Goal: Information Seeking & Learning: Learn about a topic

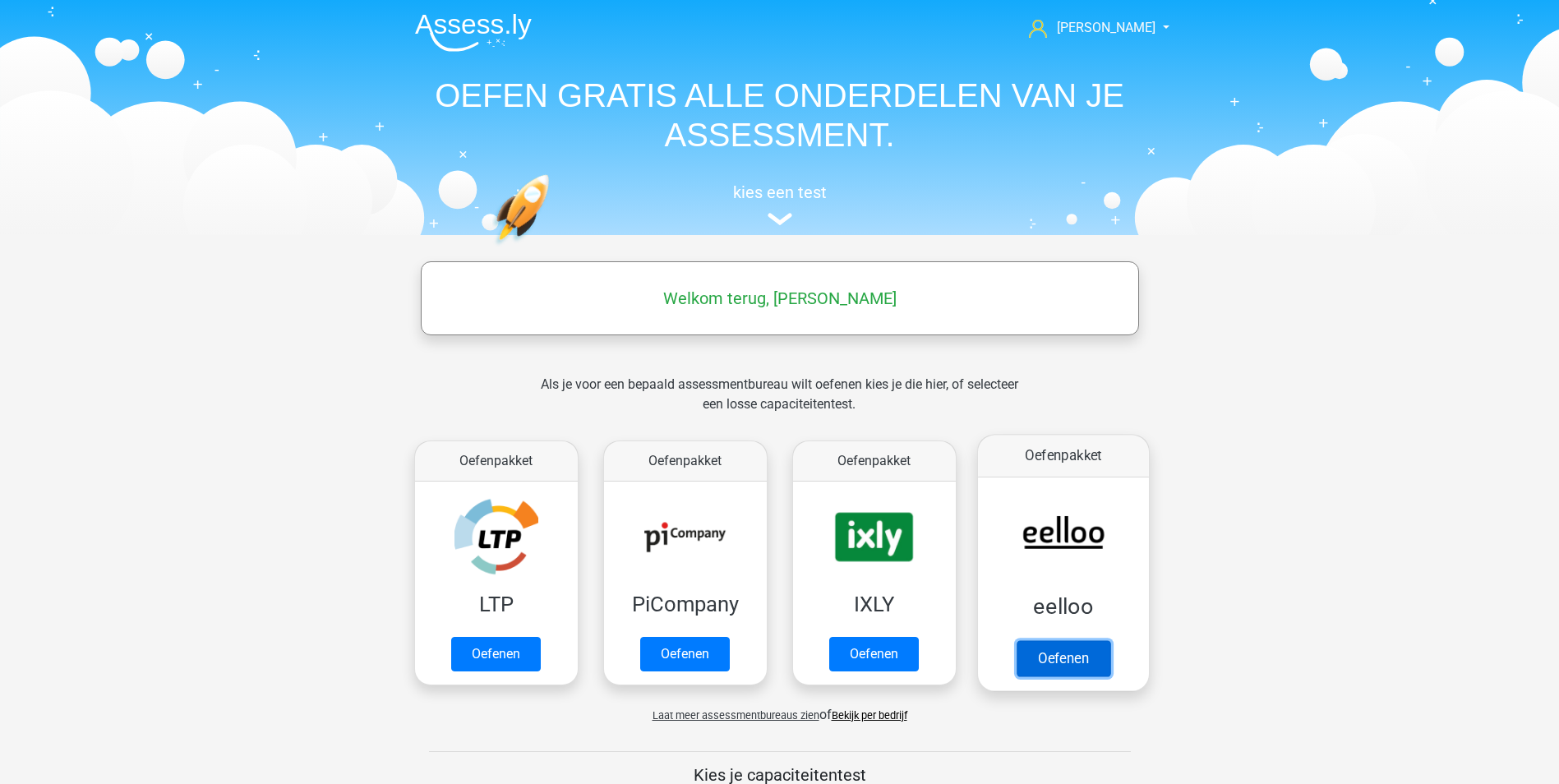
click at [1061, 640] on link "Oefenen" at bounding box center [1062, 658] width 94 height 36
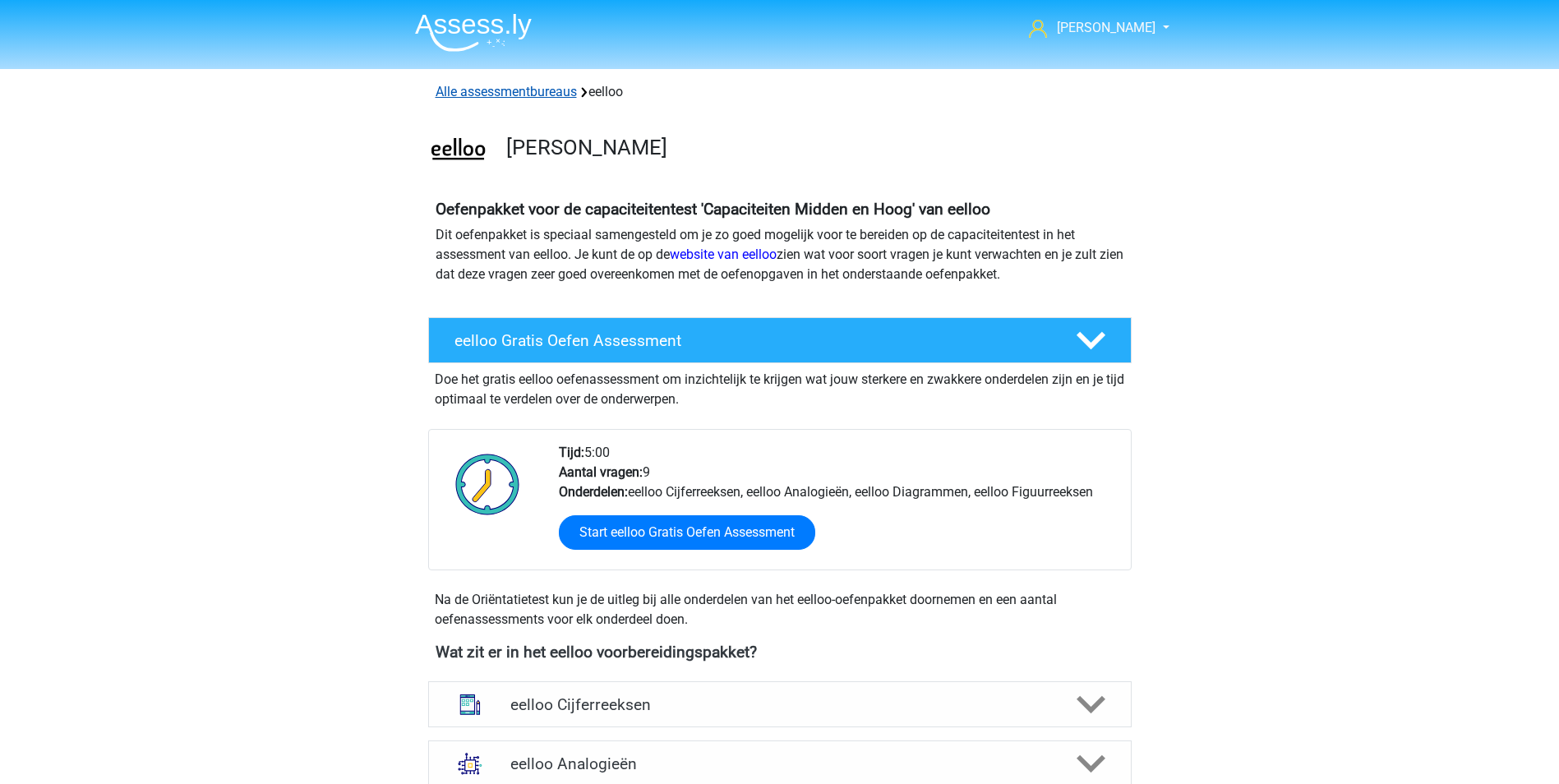
click at [557, 91] on link "Alle assessmentbureaus" at bounding box center [505, 92] width 142 height 16
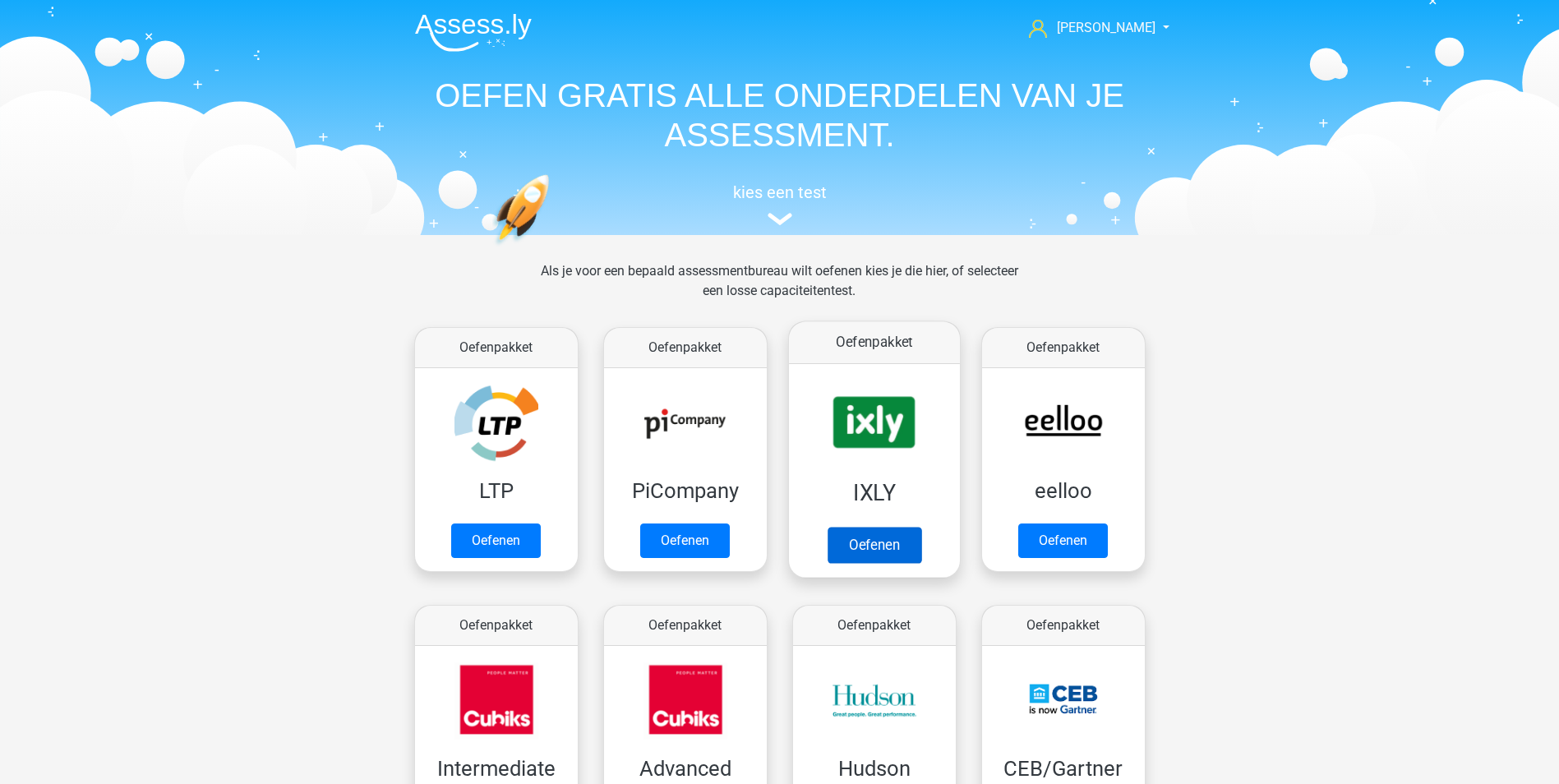
scroll to position [261, 0]
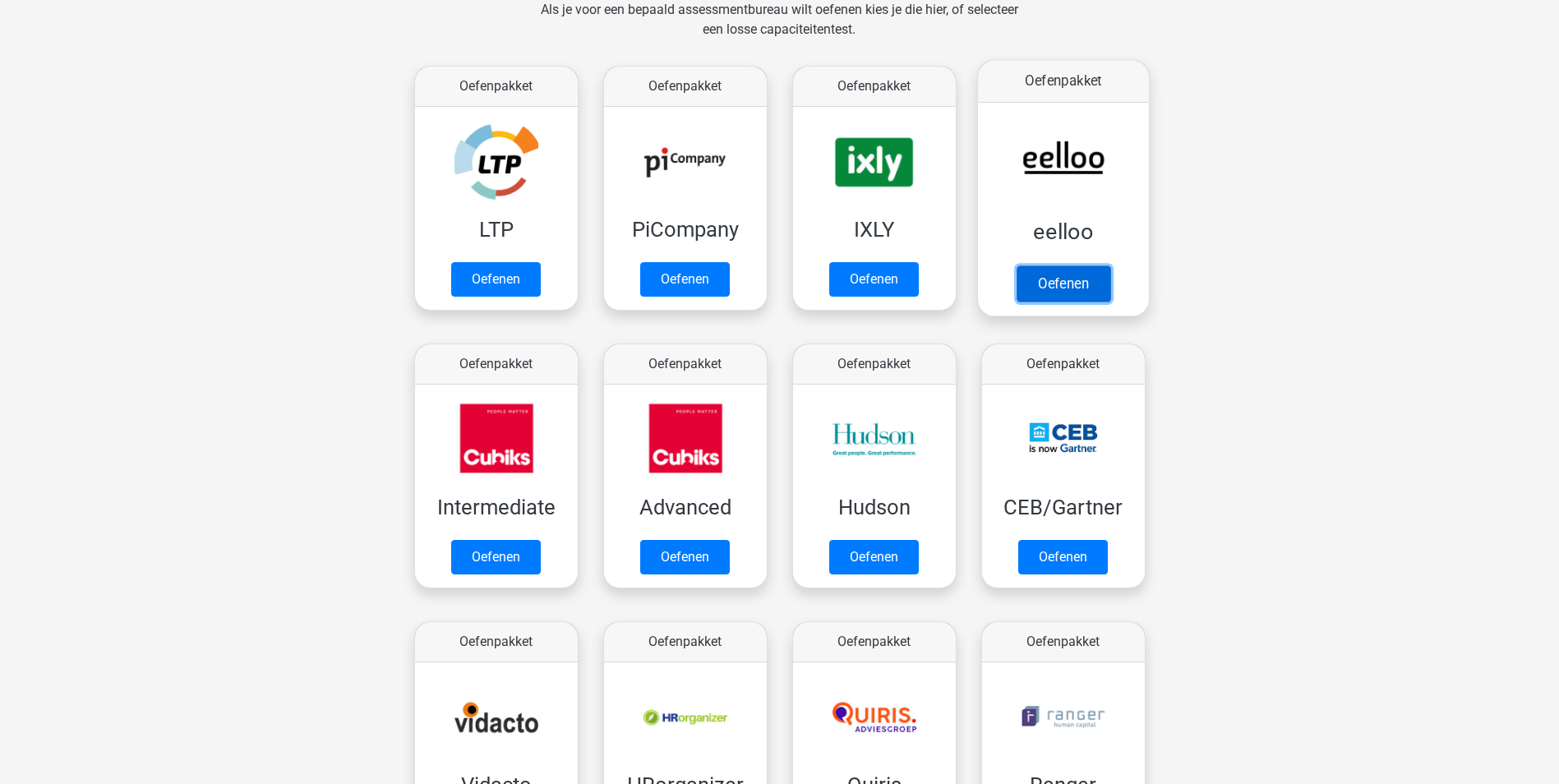
click at [1061, 276] on link "Oefenen" at bounding box center [1062, 284] width 94 height 36
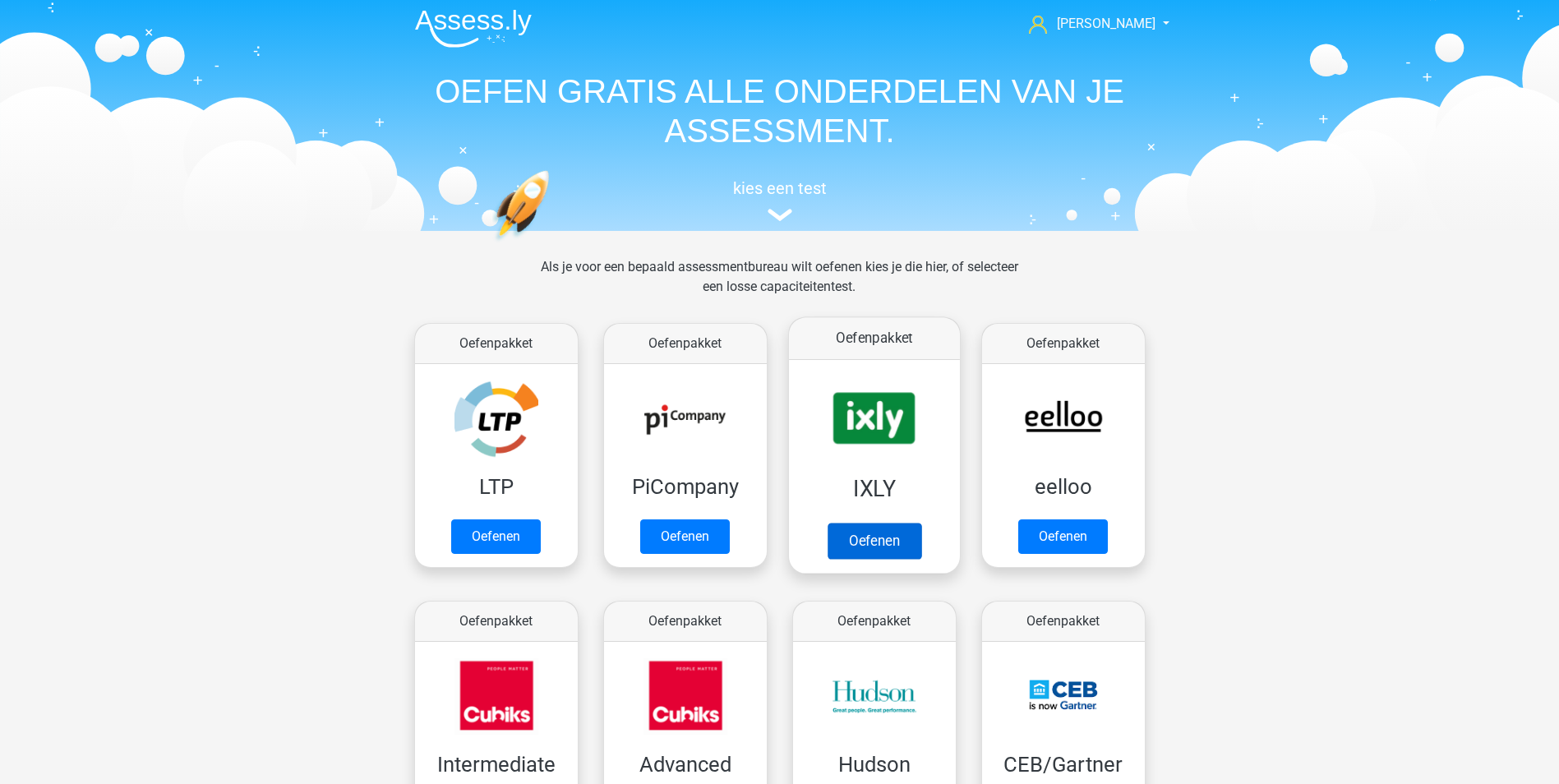
scroll to position [0, 0]
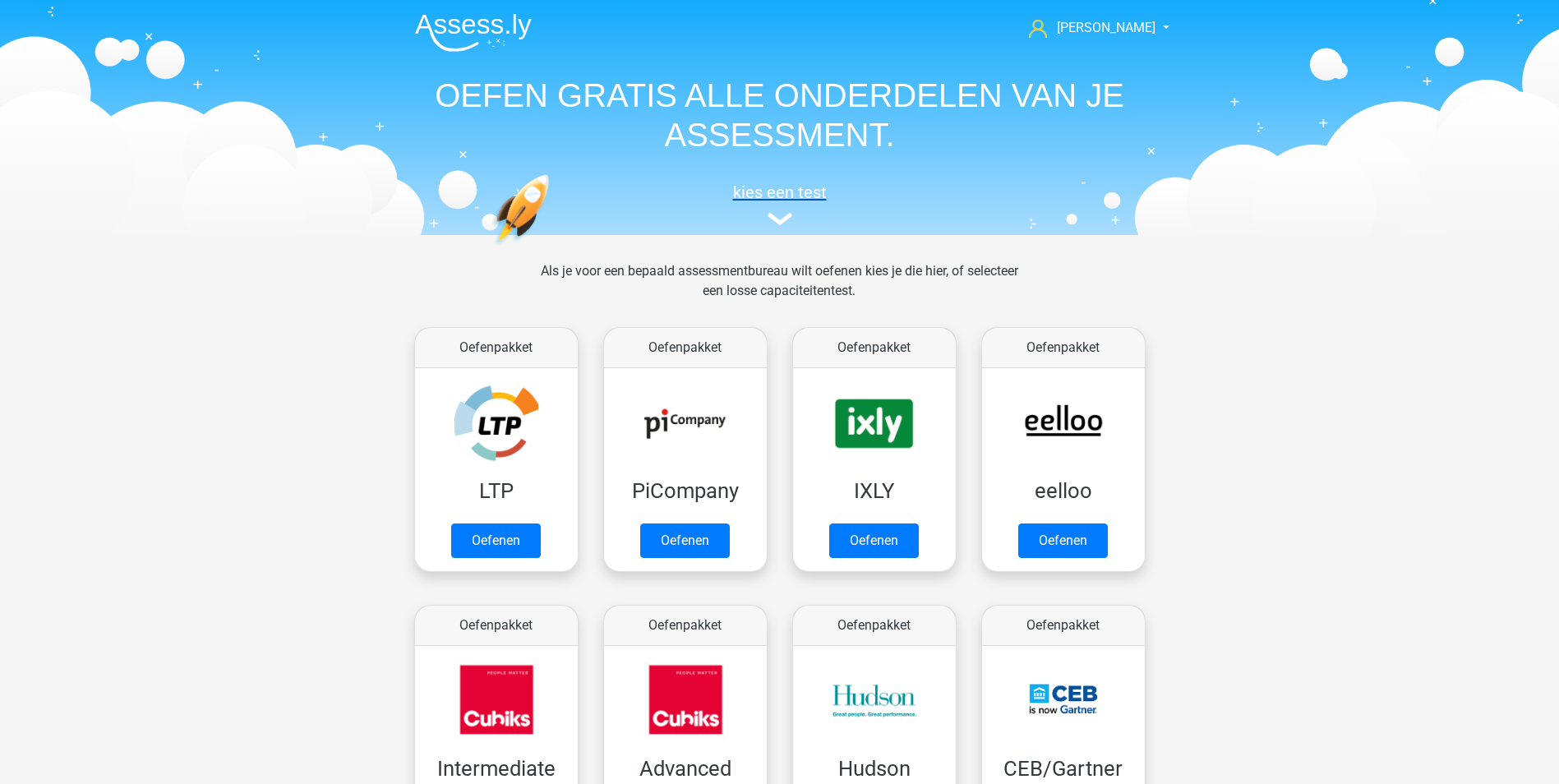
click at [776, 213] on img at bounding box center [780, 219] width 24 height 12
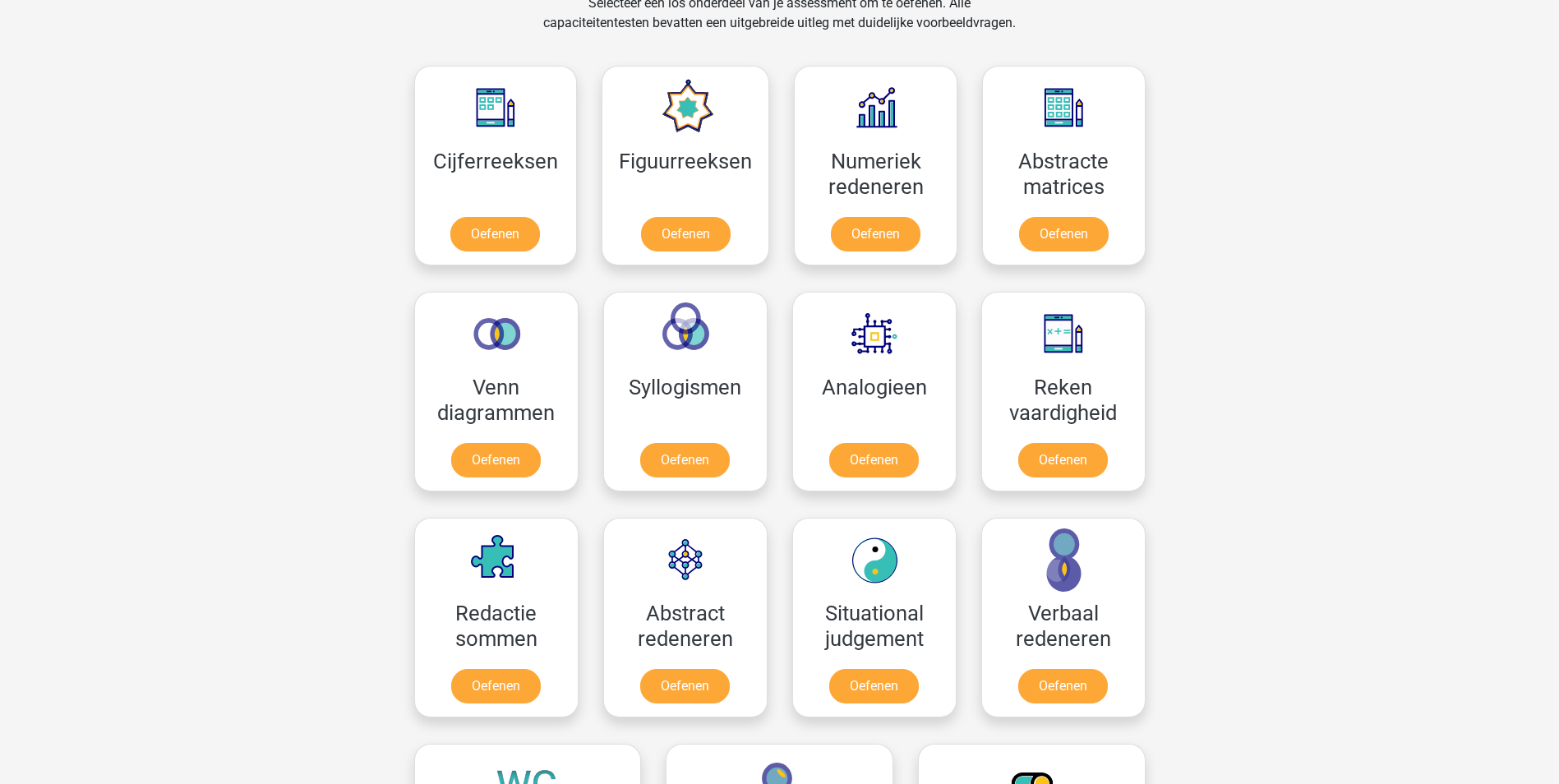
scroll to position [1716, 0]
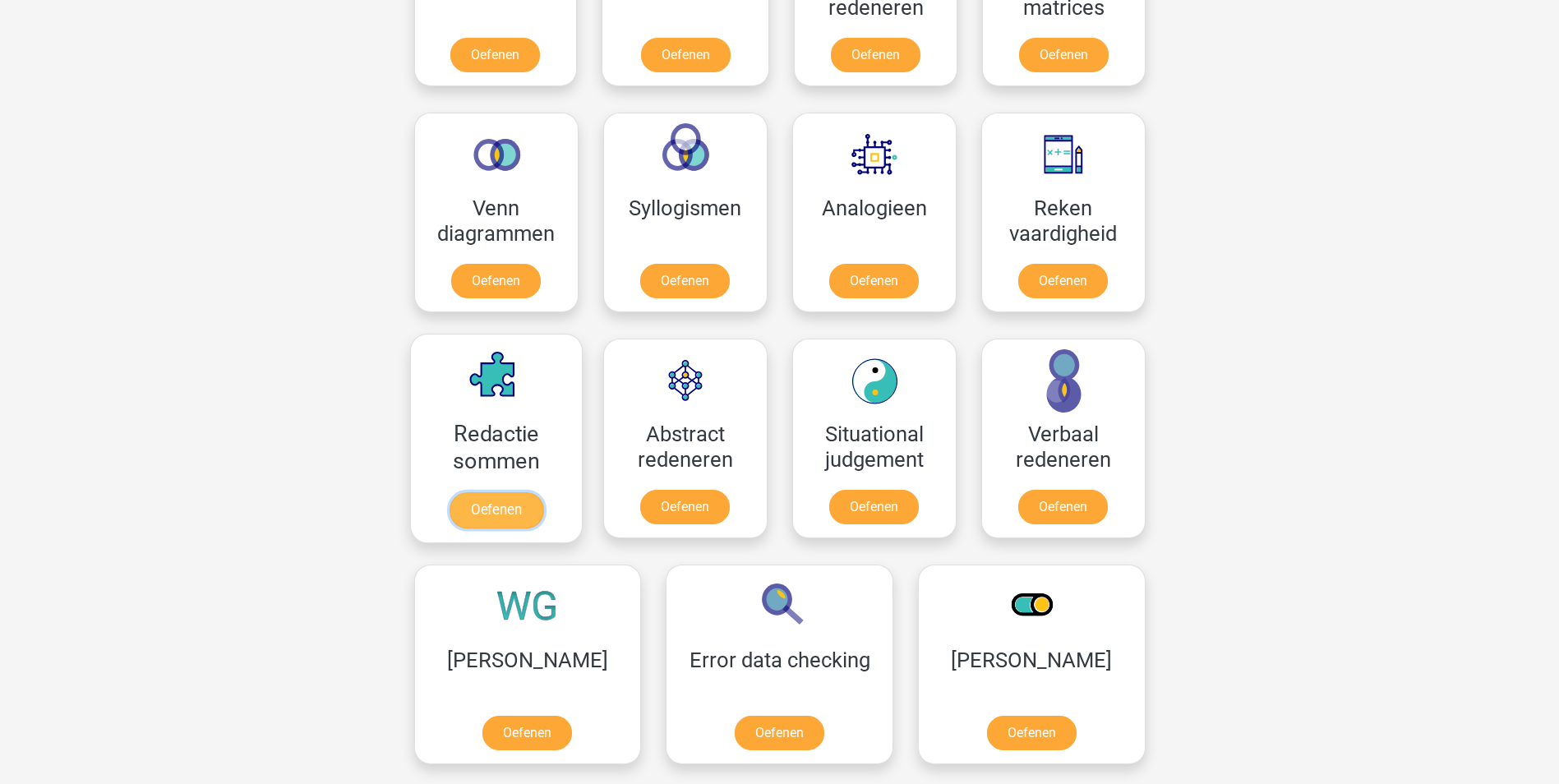
click at [491, 515] on link "Oefenen" at bounding box center [496, 511] width 94 height 36
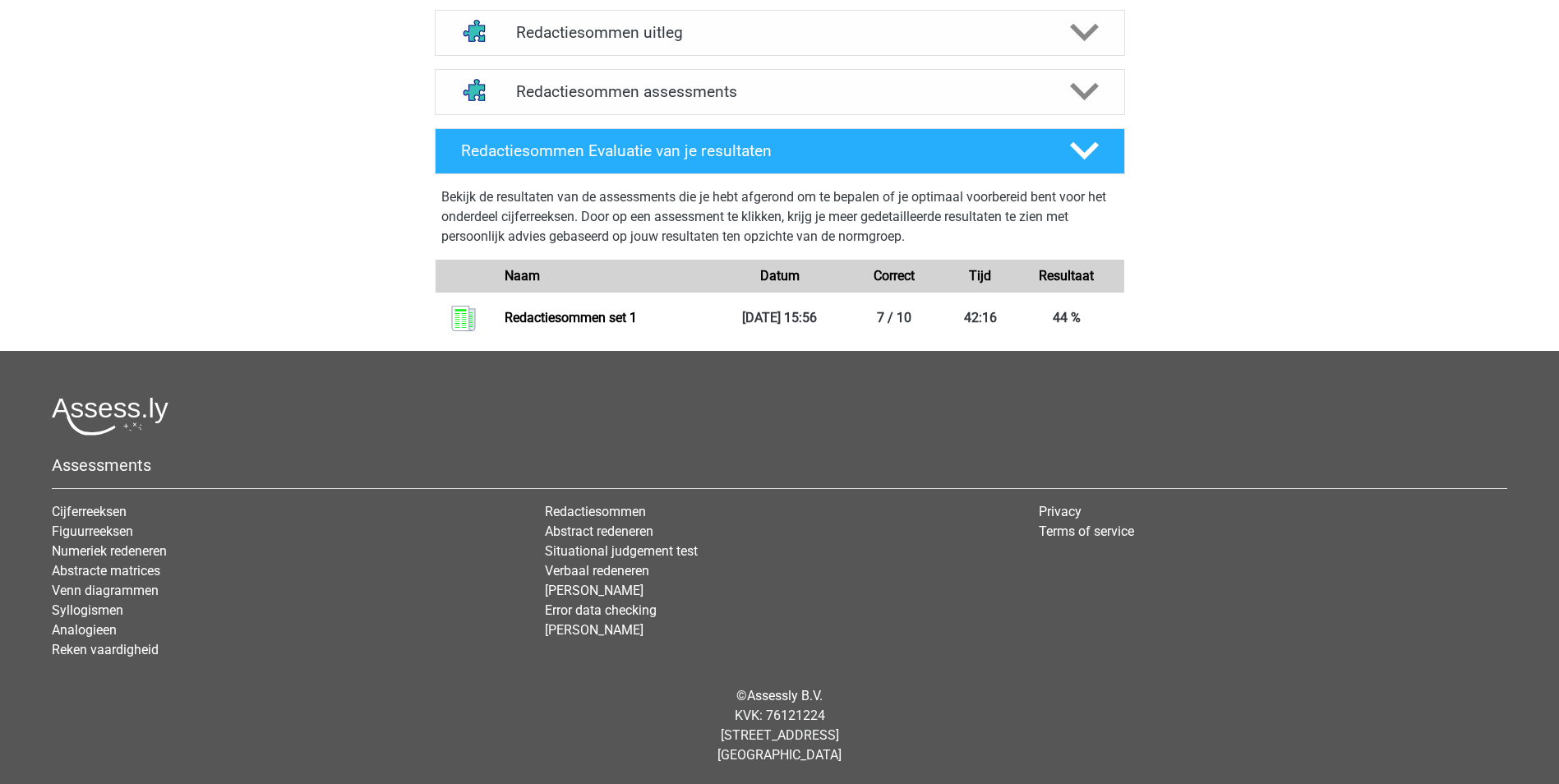
scroll to position [632, 0]
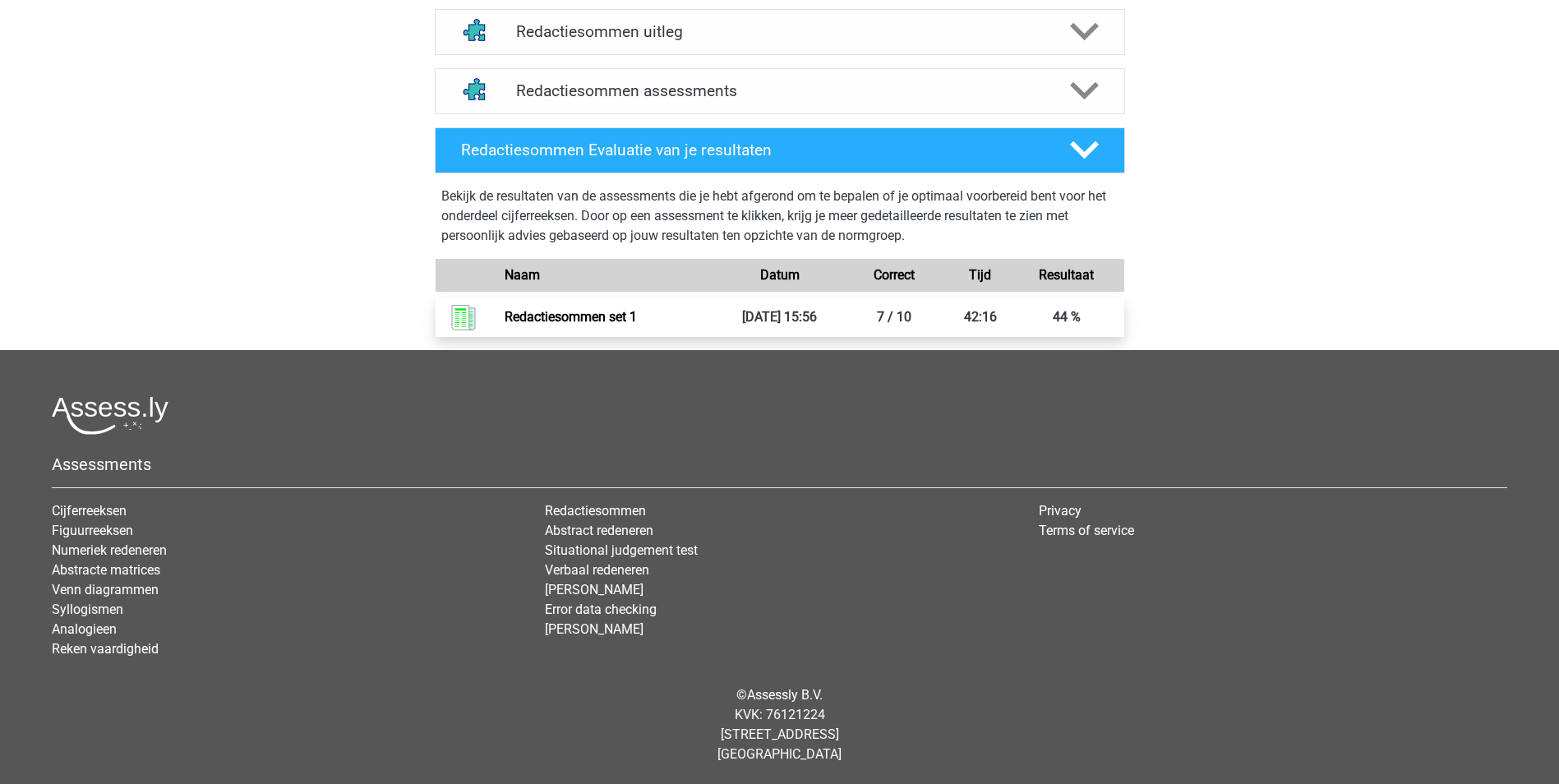
click at [587, 313] on link "Redactiesommen set 1" at bounding box center [571, 317] width 132 height 16
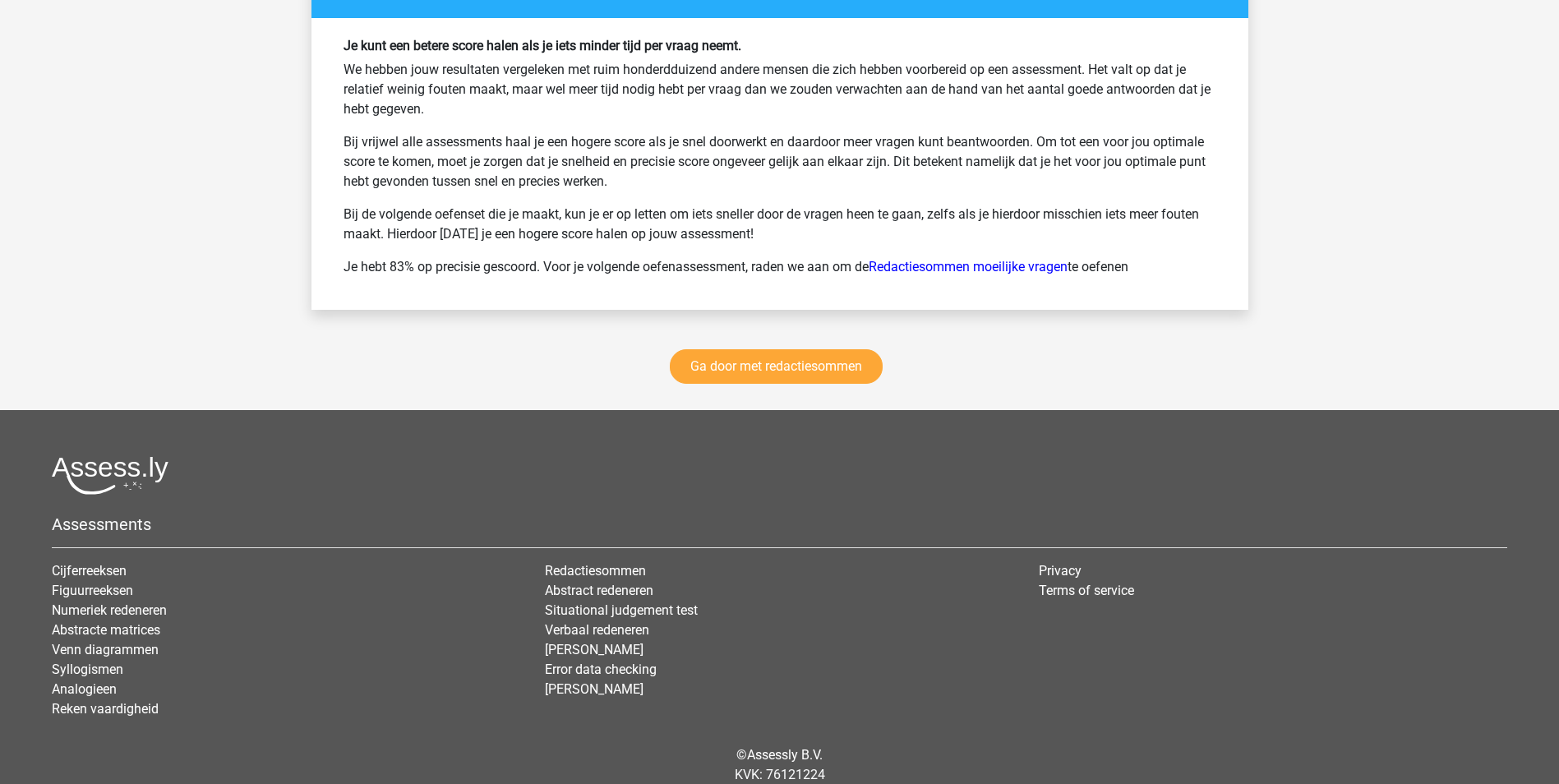
scroll to position [2290, 0]
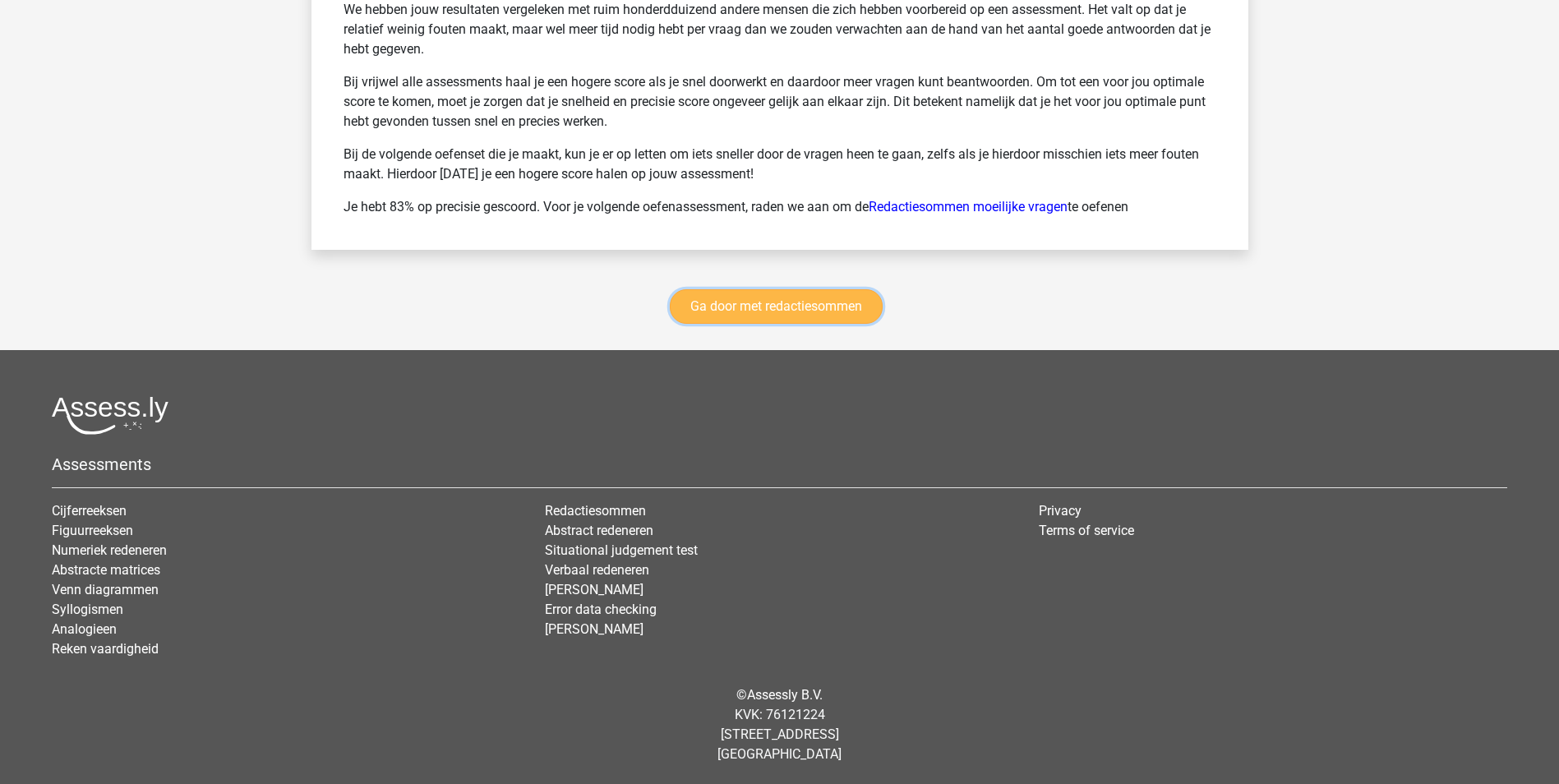
click at [798, 310] on link "Ga door met redactiesommen" at bounding box center [776, 306] width 213 height 35
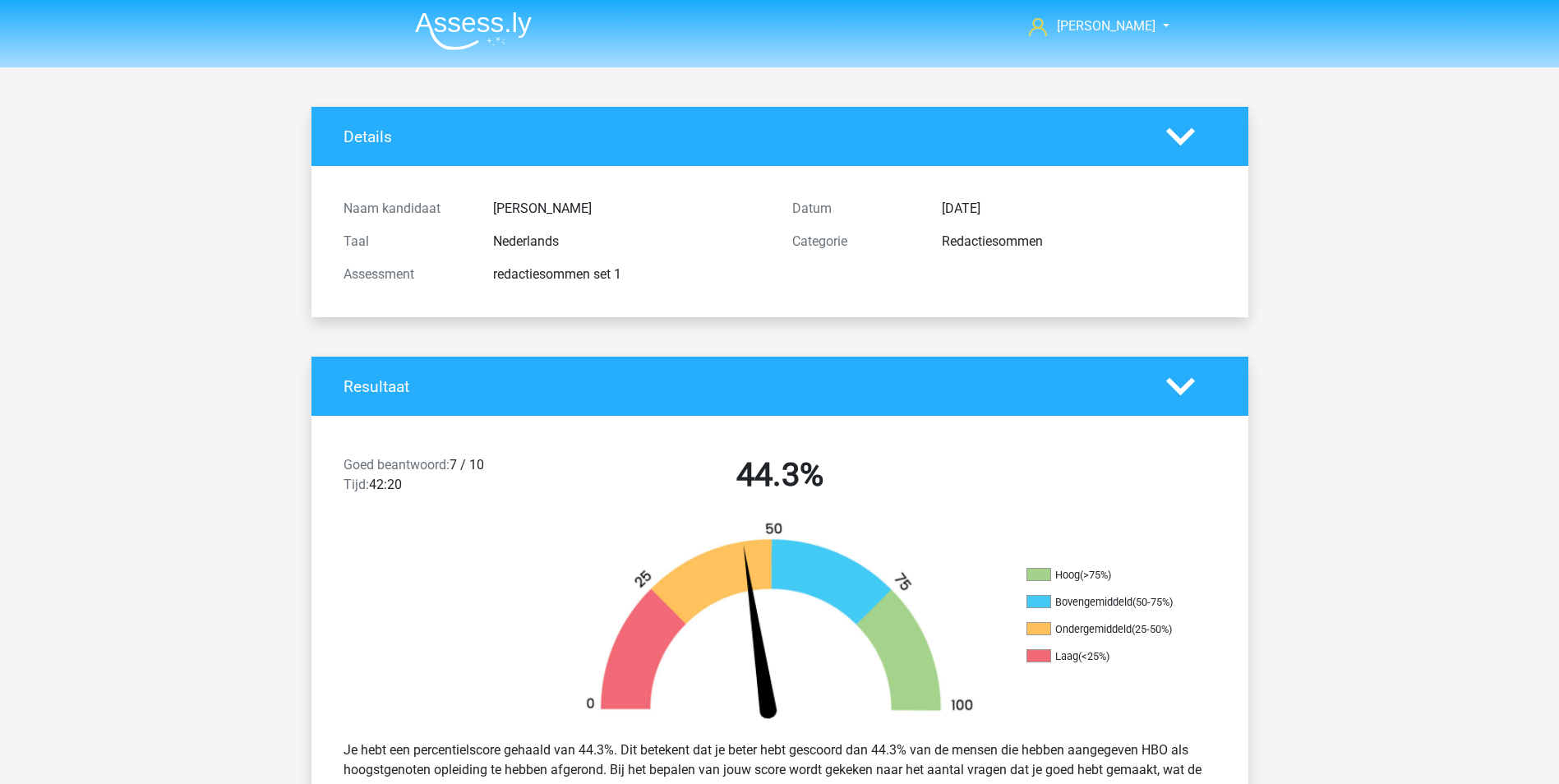
scroll to position [0, 0]
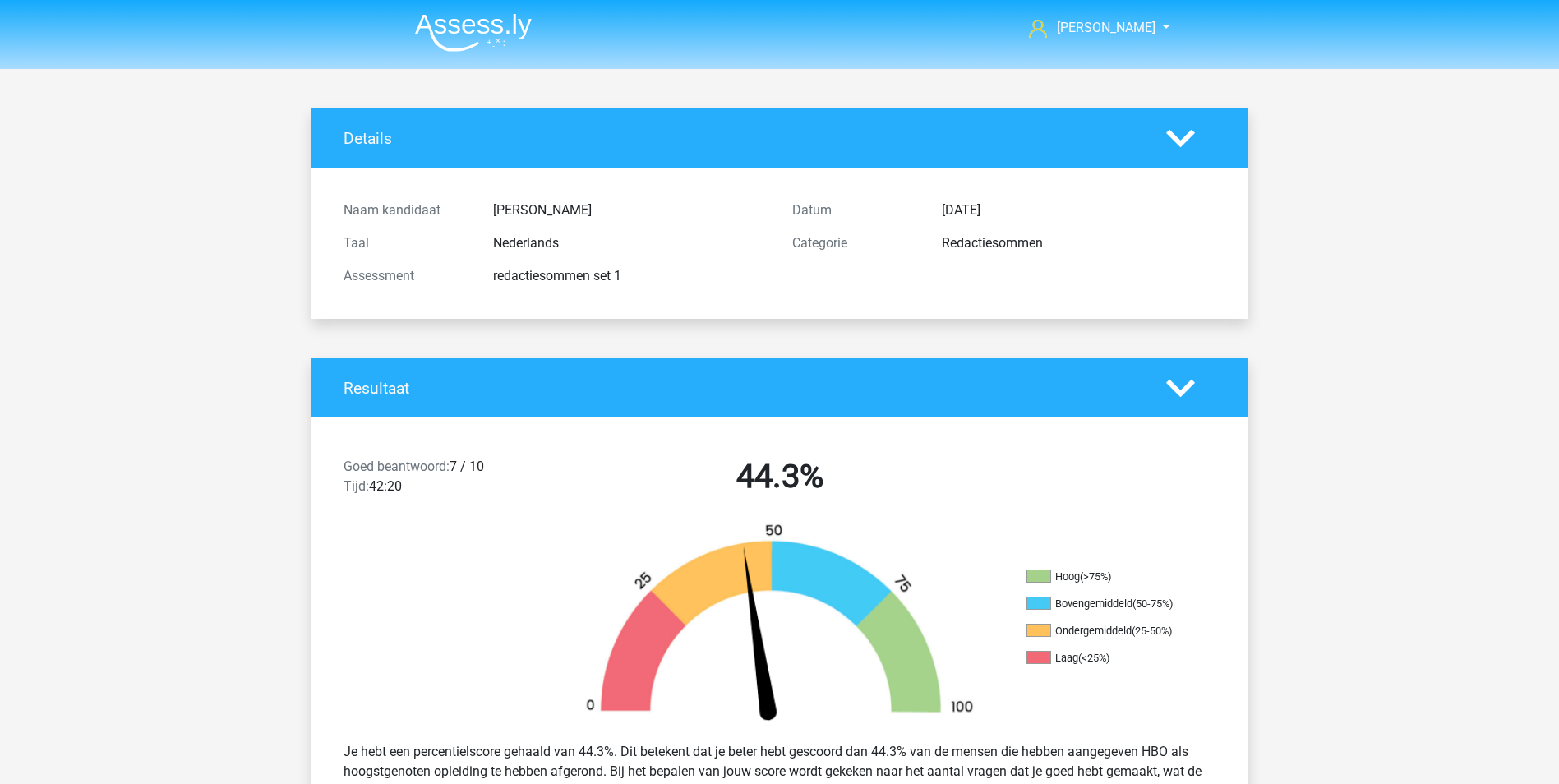
click at [1181, 133] on icon at bounding box center [1179, 138] width 29 height 29
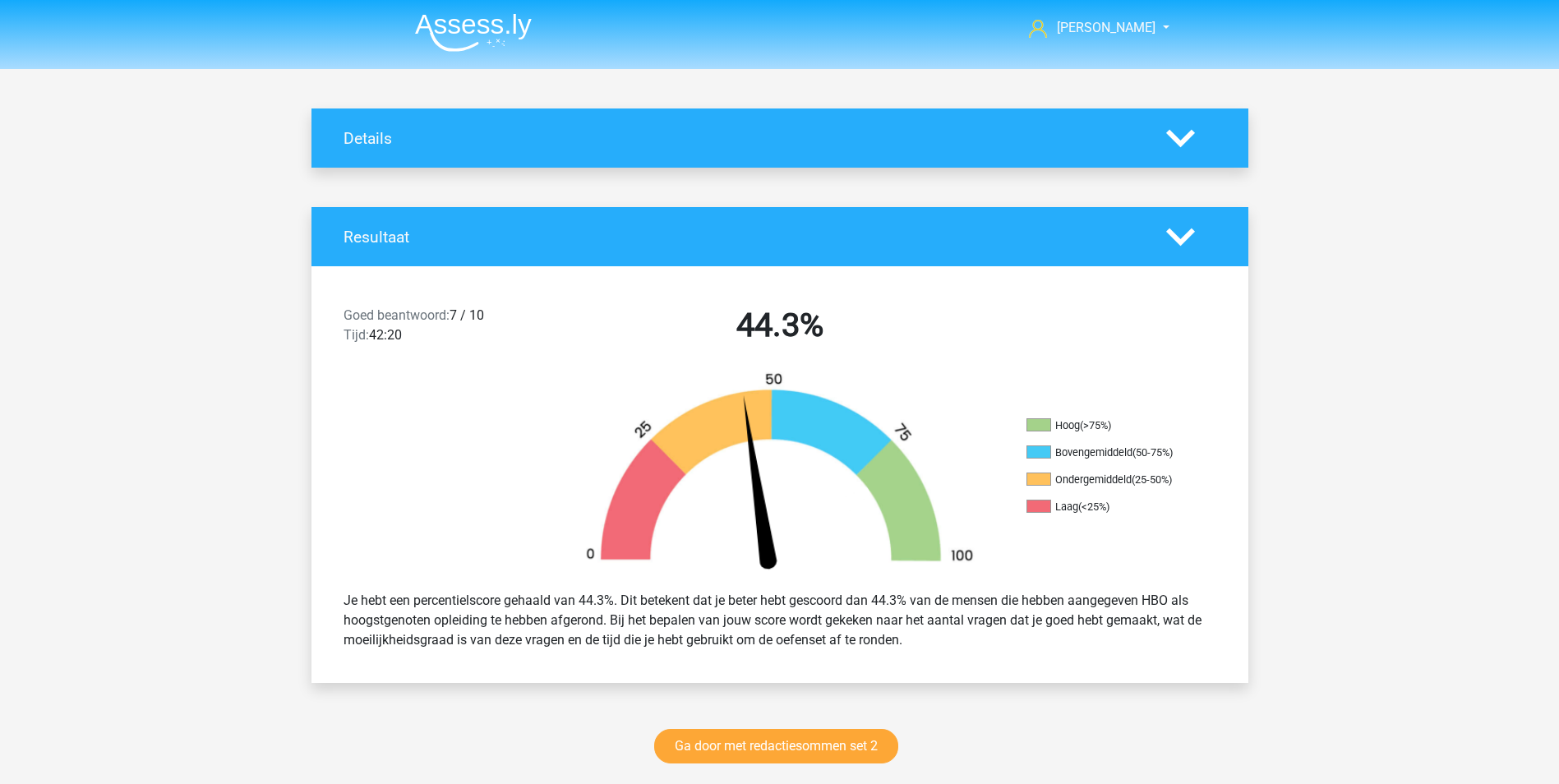
click at [1179, 131] on icon at bounding box center [1179, 138] width 29 height 29
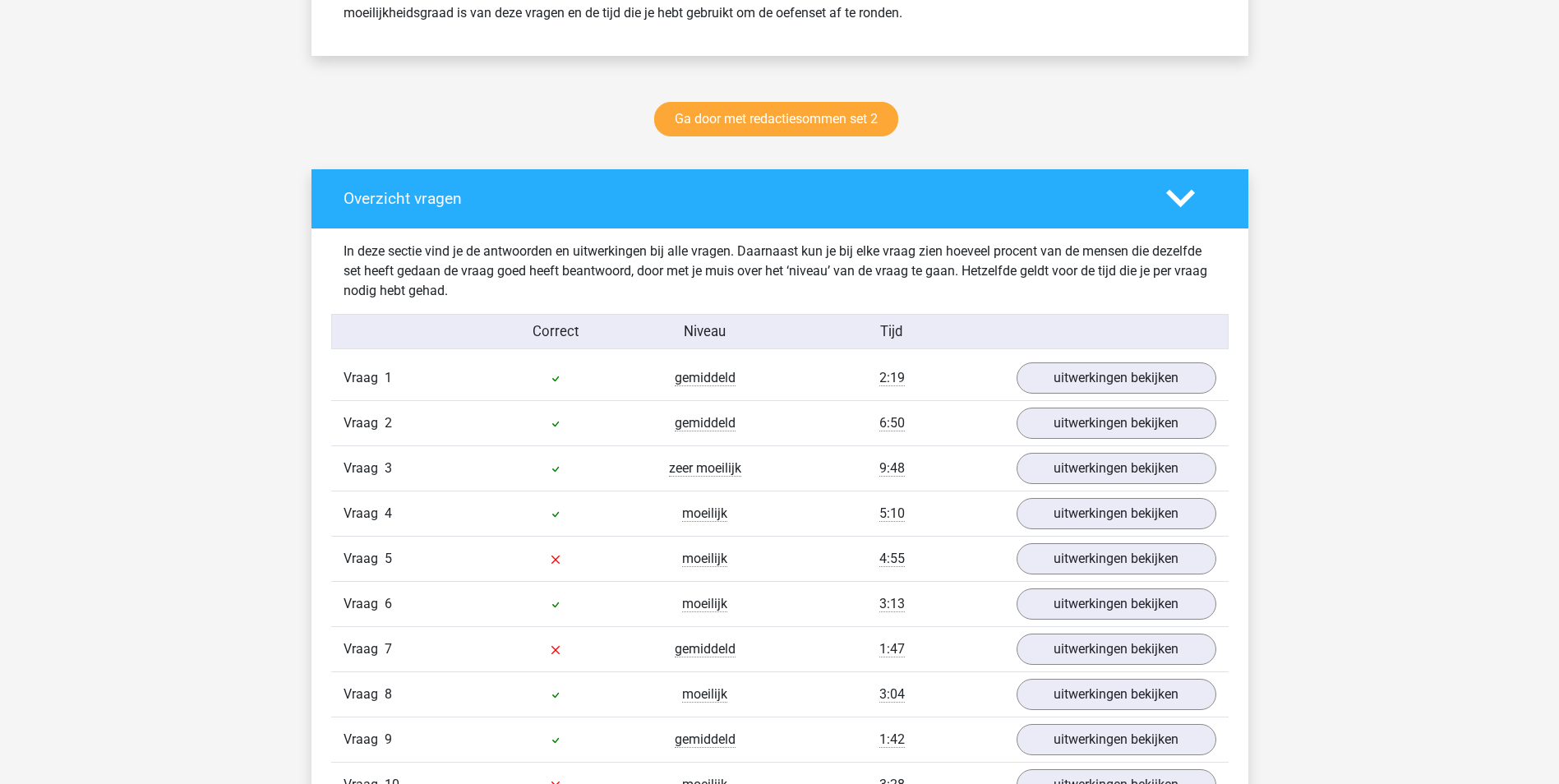
scroll to position [739, 0]
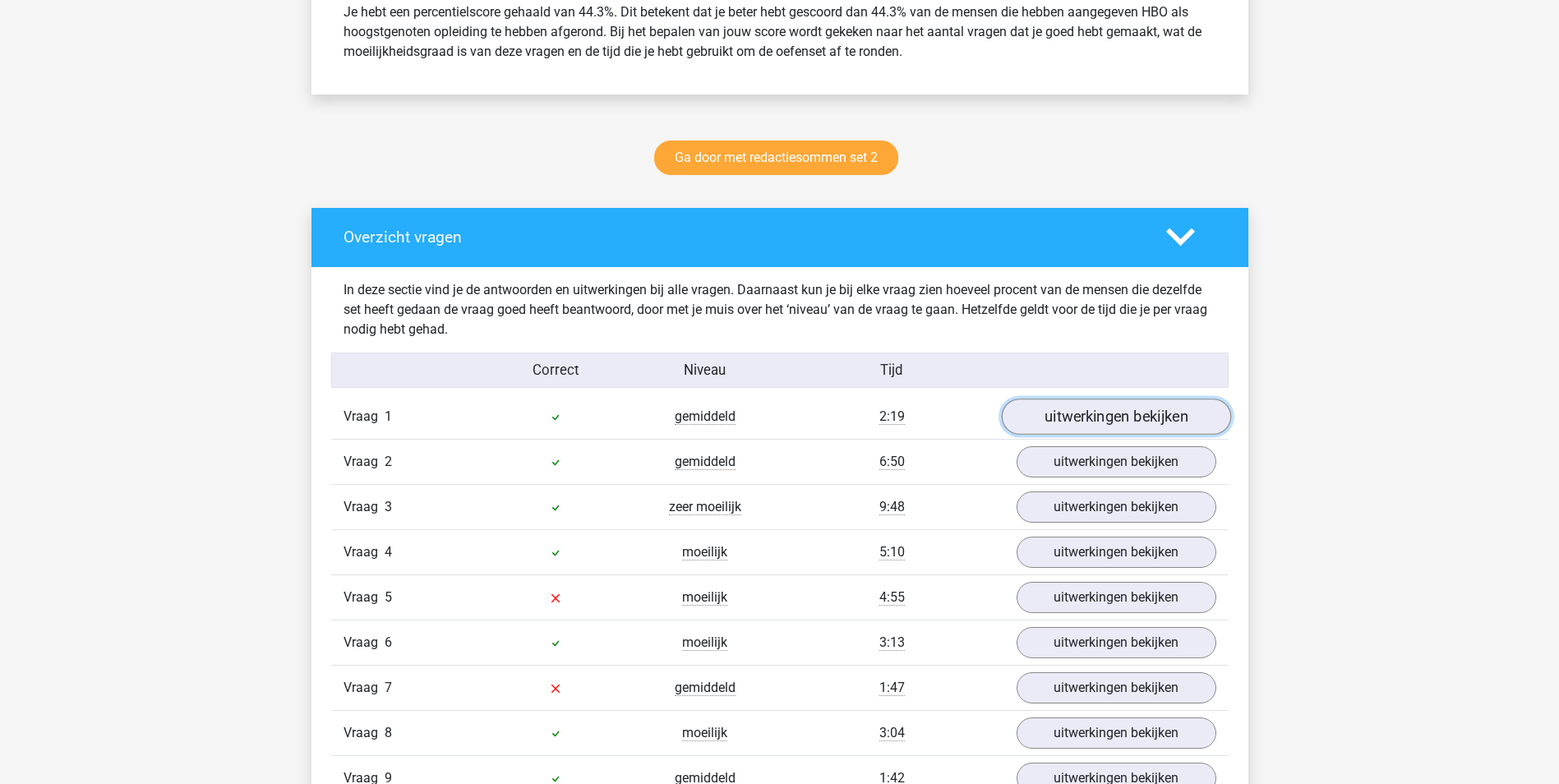
click at [1056, 413] on link "uitwerkingen bekijken" at bounding box center [1115, 417] width 229 height 36
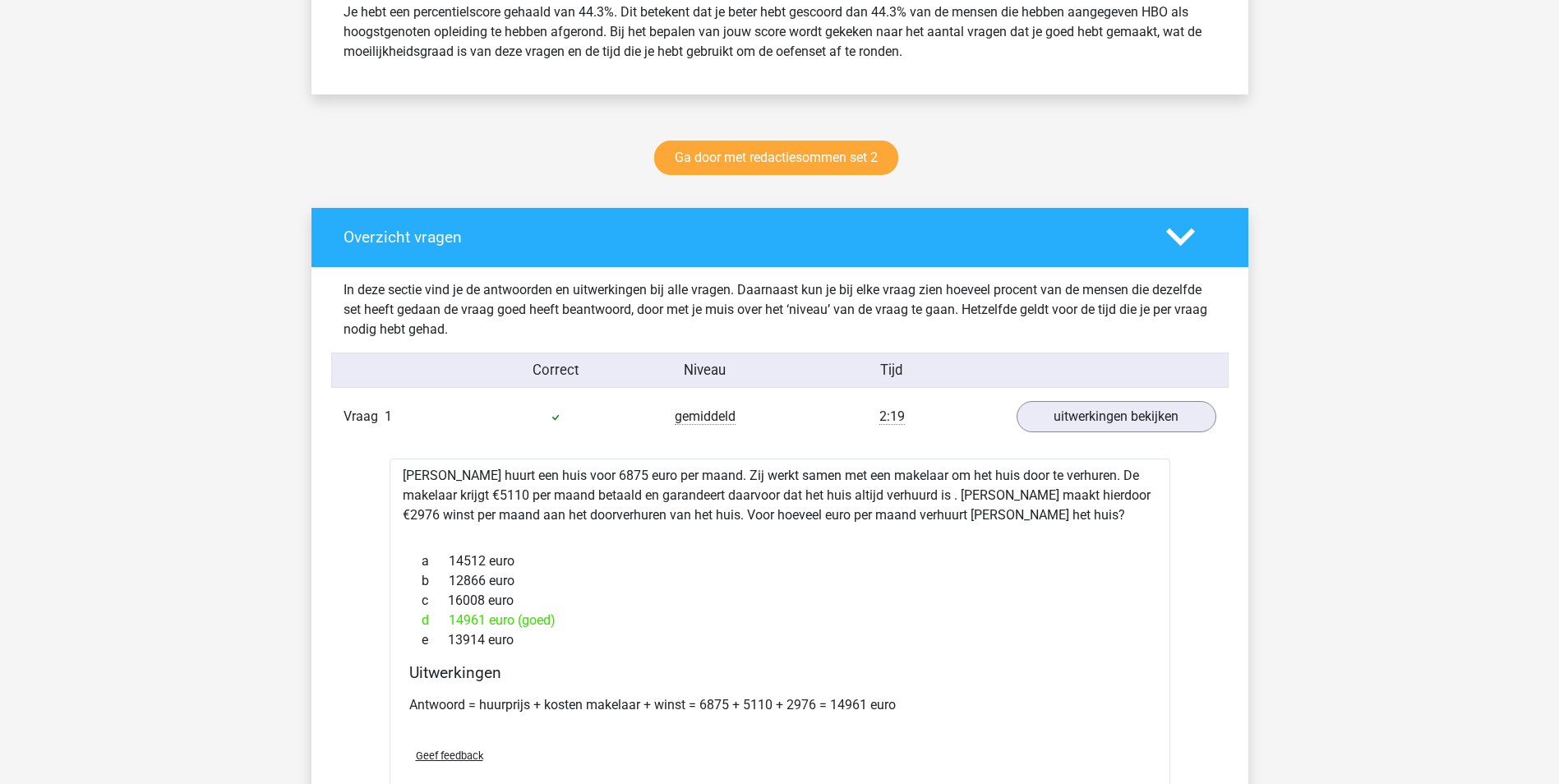
click at [1173, 232] on icon at bounding box center [1179, 236] width 29 height 29
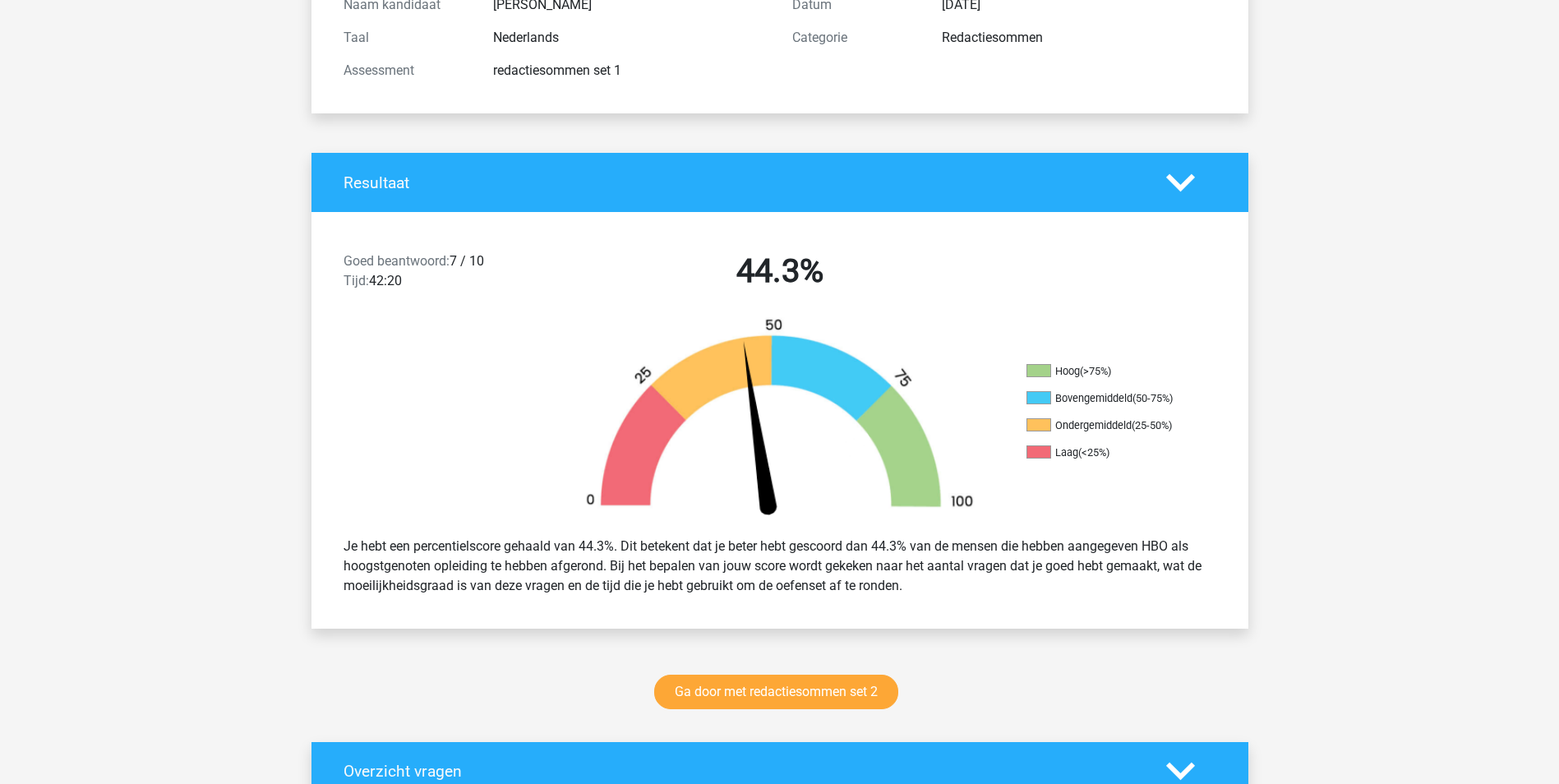
scroll to position [0, 0]
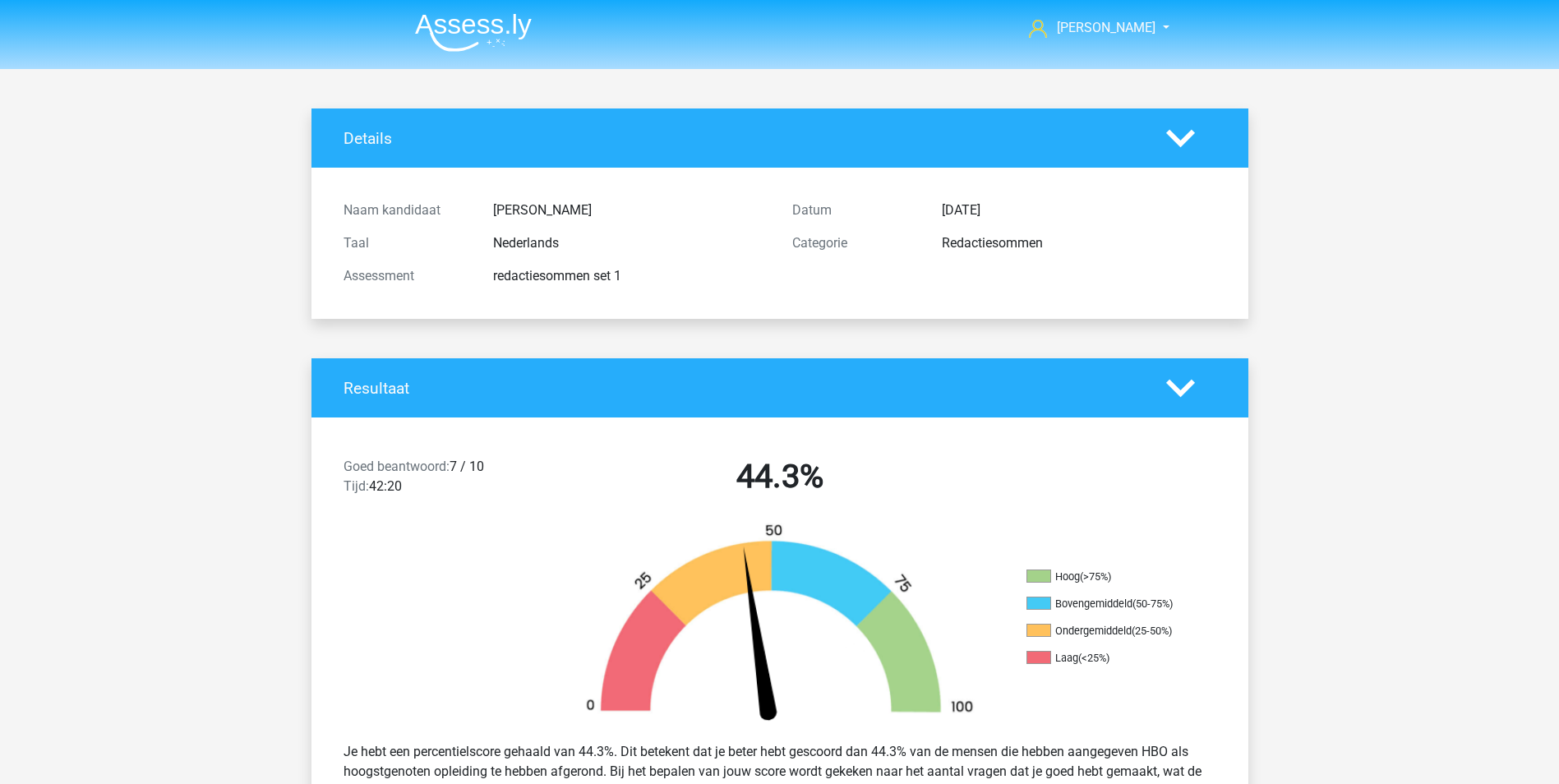
click at [1173, 145] on icon at bounding box center [1179, 138] width 29 height 29
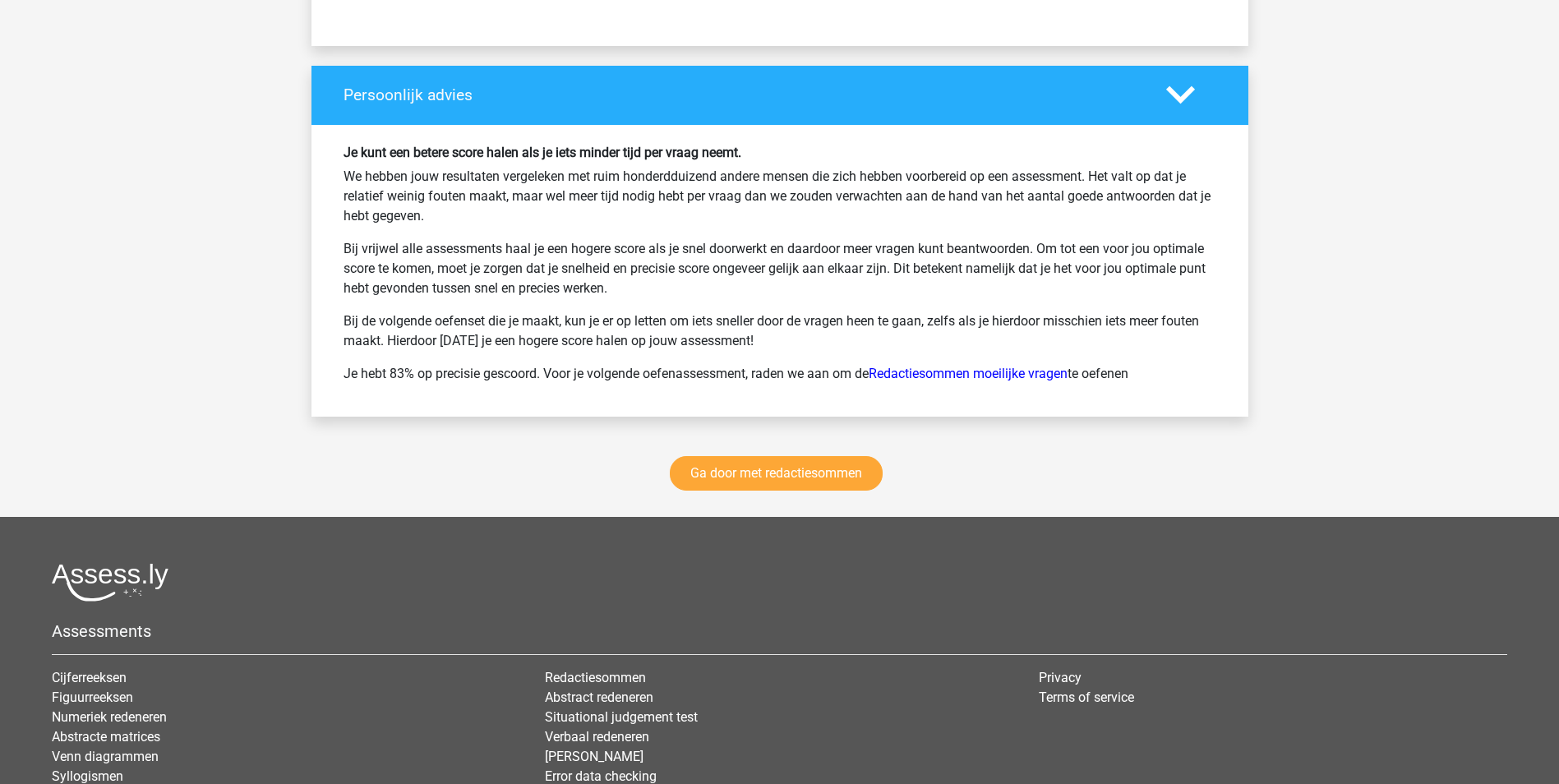
scroll to position [1479, 0]
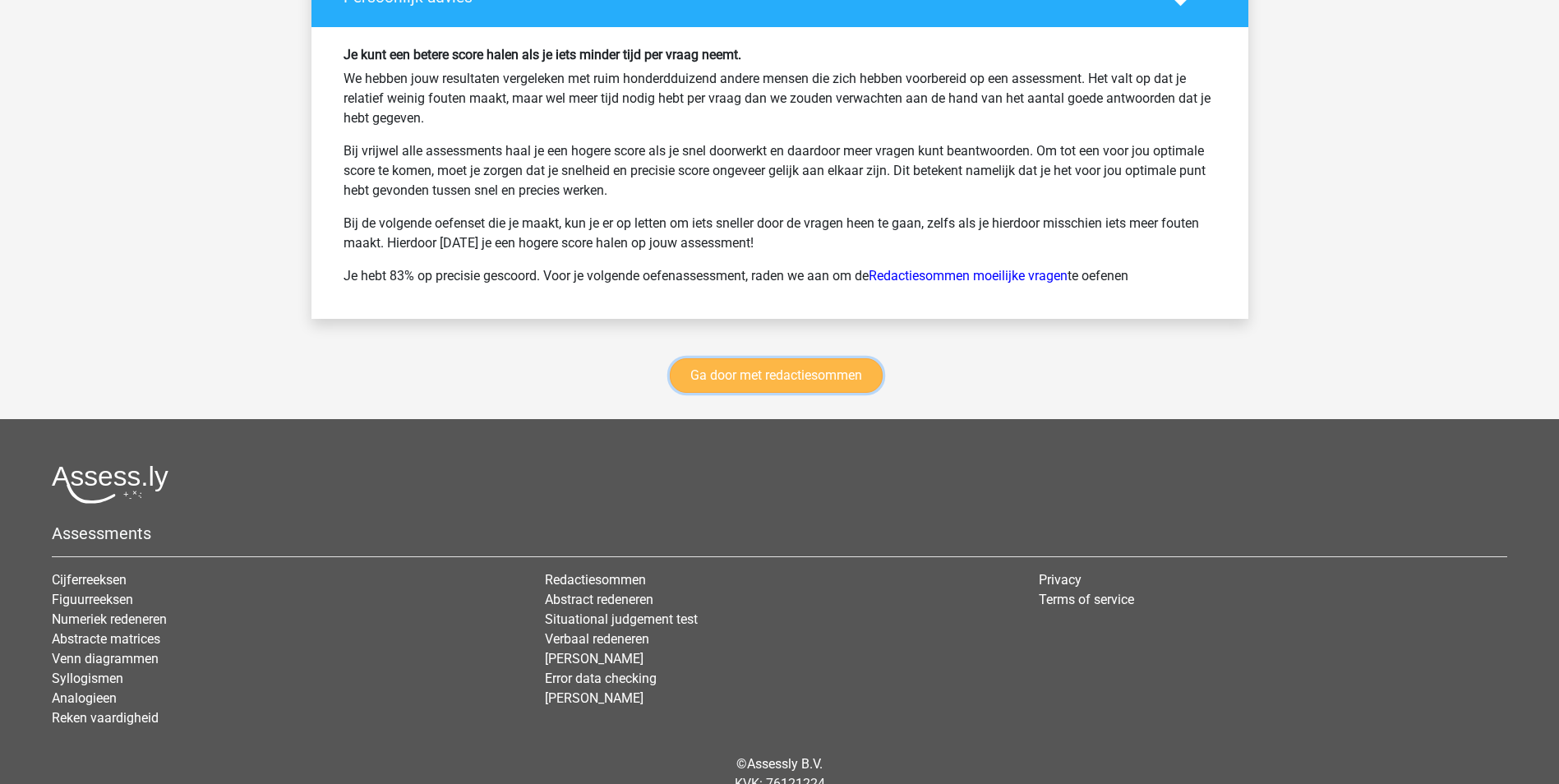
click at [776, 379] on link "Ga door met redactiesommen" at bounding box center [776, 375] width 213 height 35
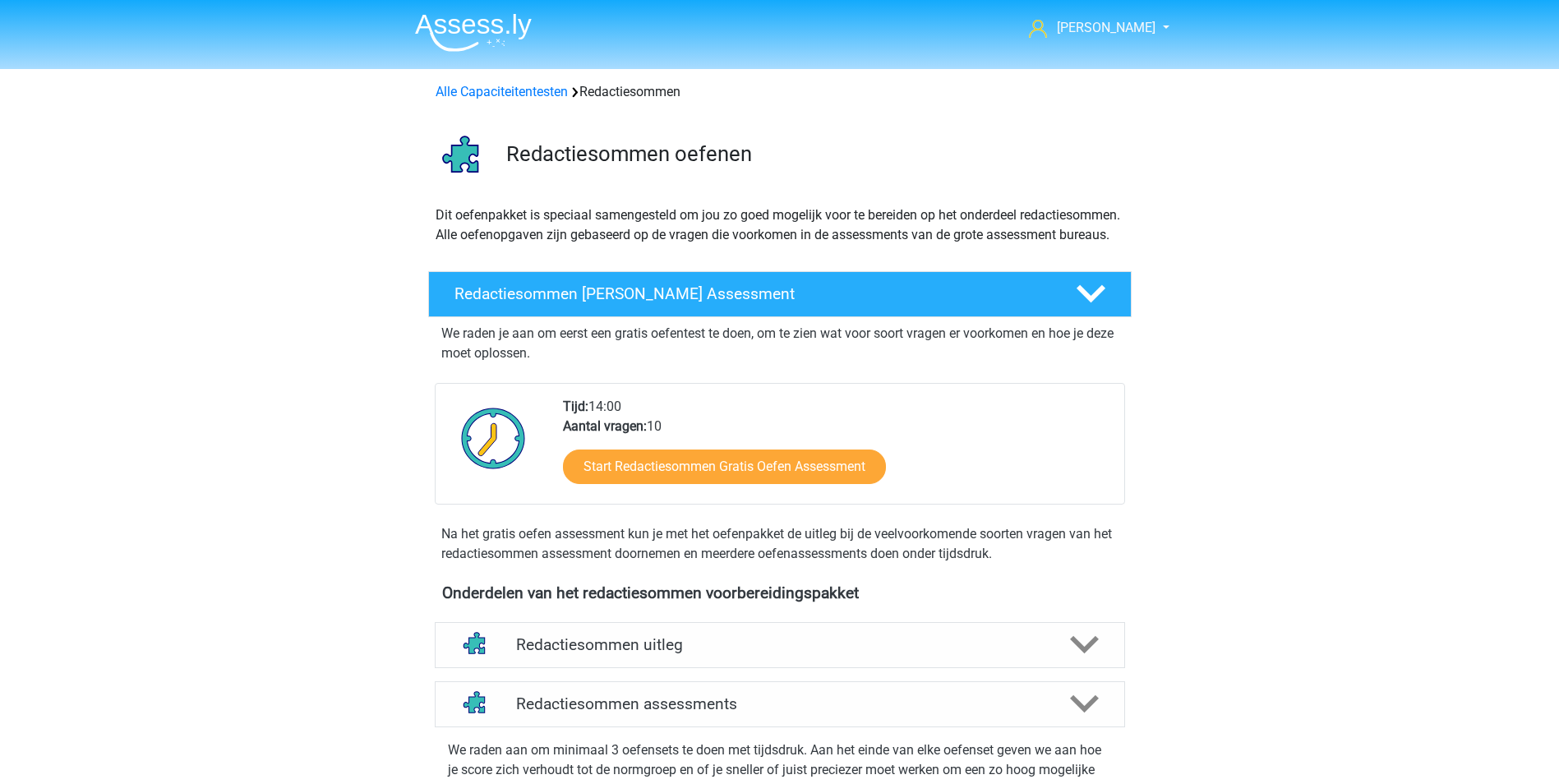
scroll to position [694, 0]
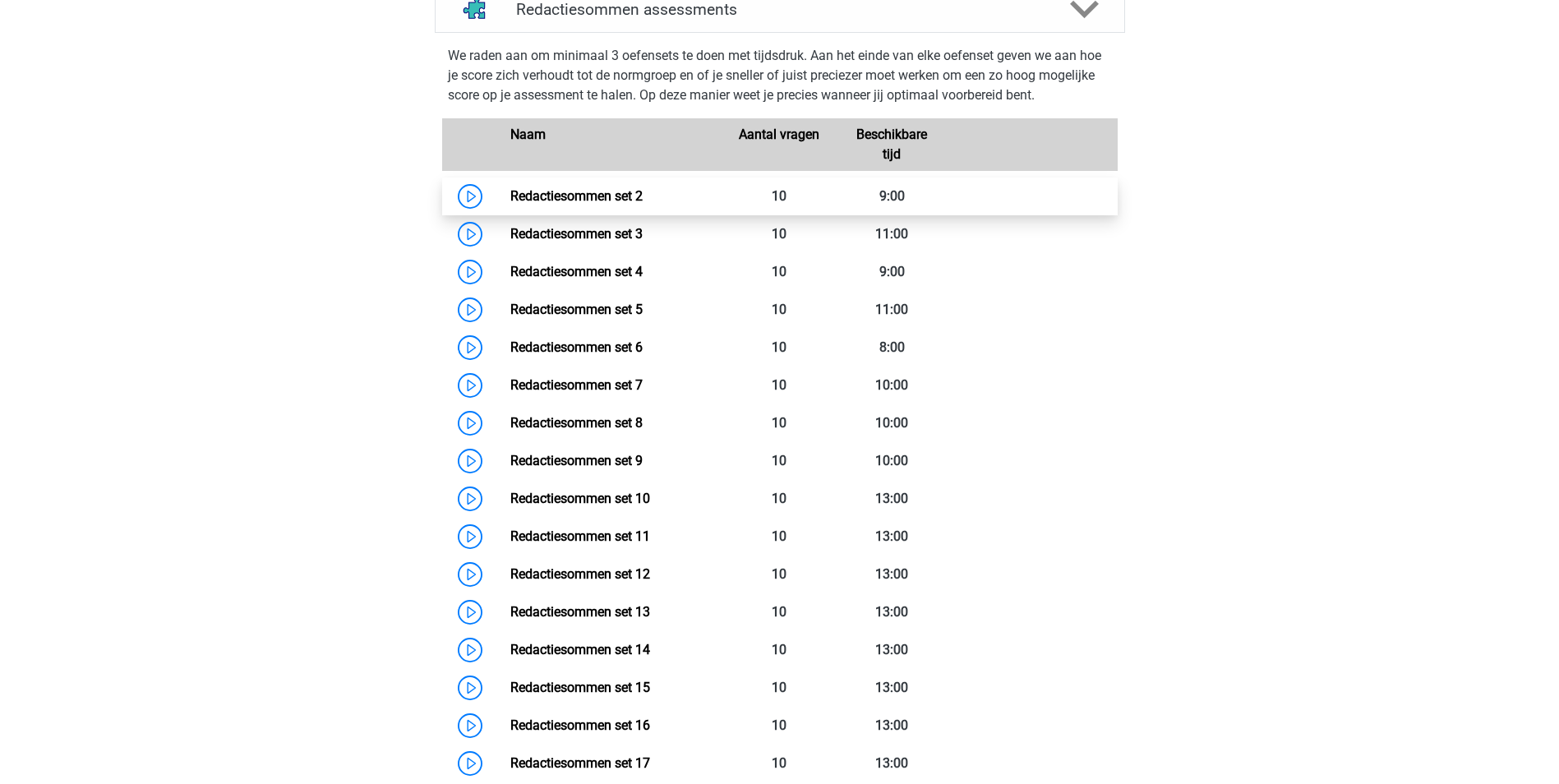
click at [601, 204] on link "Redactiesommen set 2" at bounding box center [577, 196] width 132 height 16
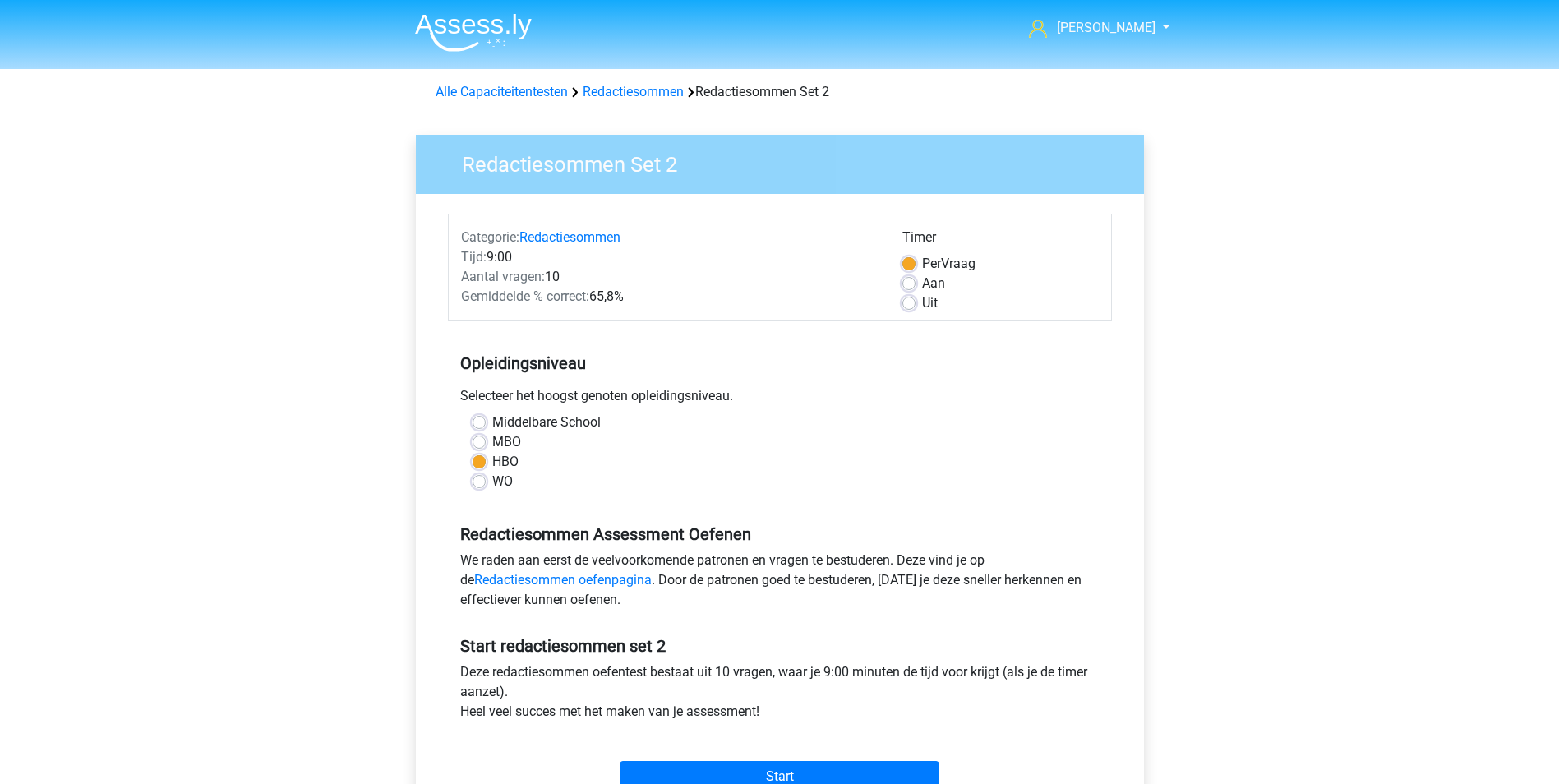
click at [922, 300] on label "Uit" at bounding box center [930, 303] width 16 height 20
click at [912, 300] on input "Uit" at bounding box center [908, 301] width 13 height 16
radio input "true"
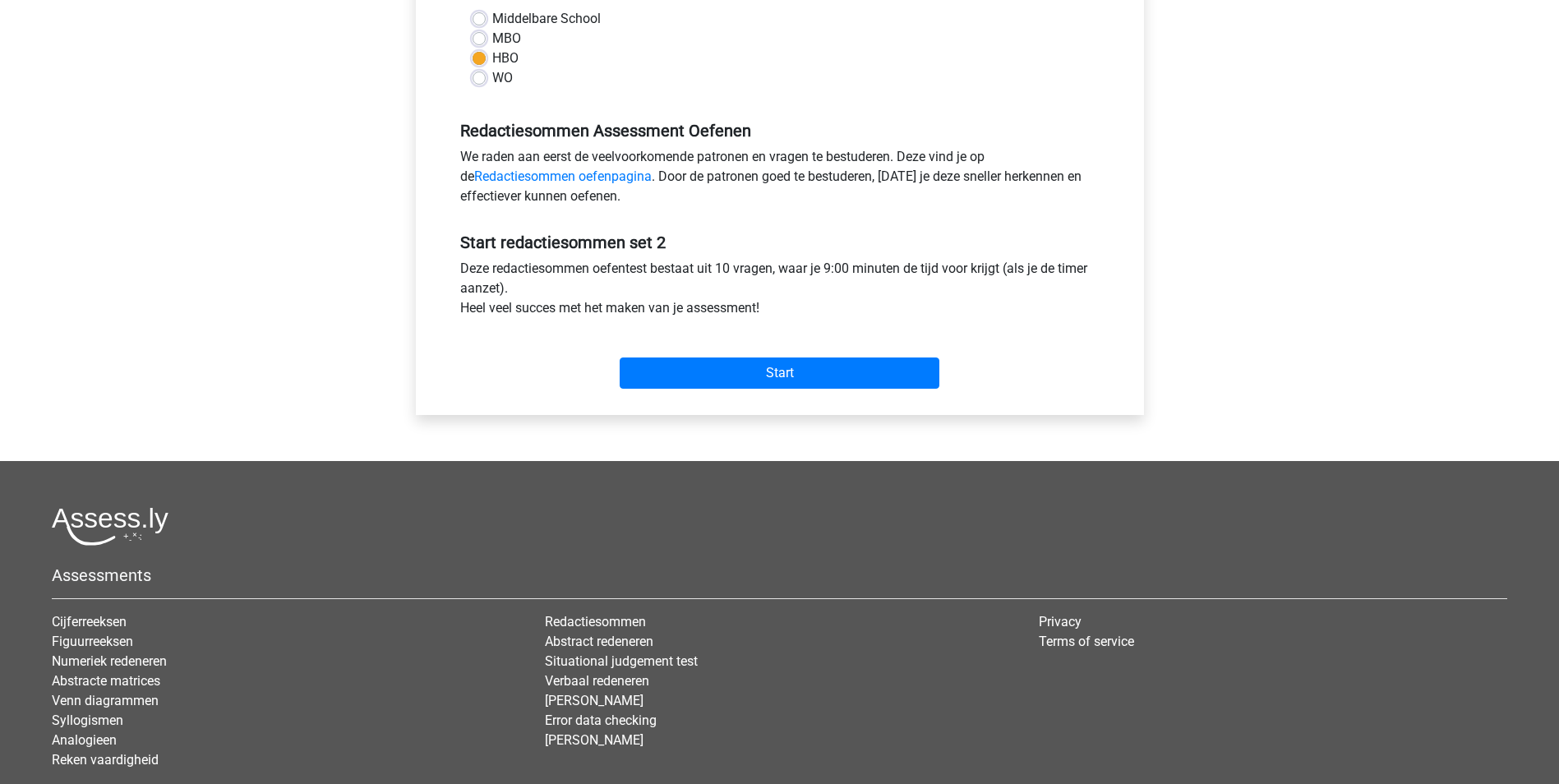
scroll to position [411, 0]
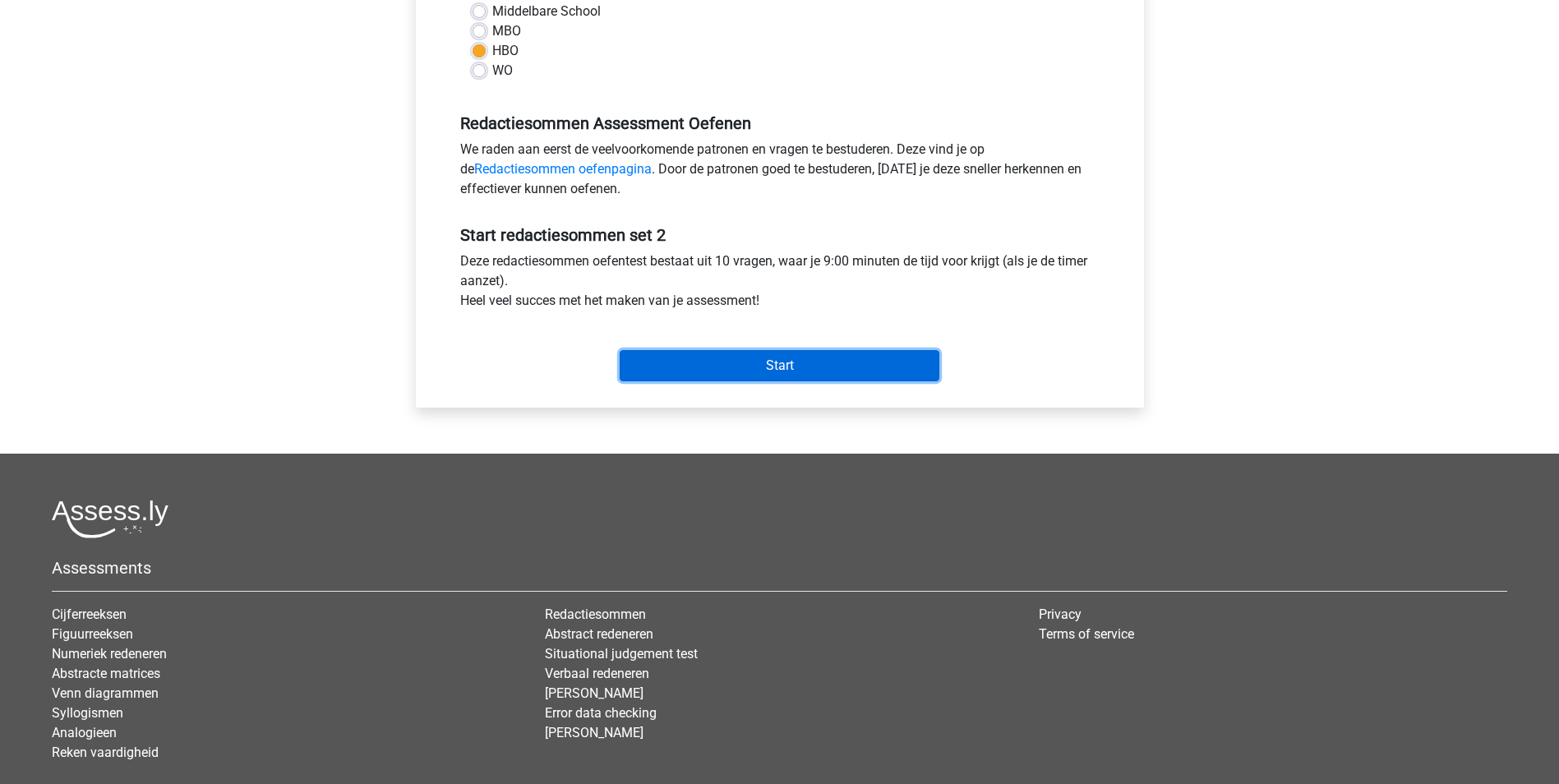
click at [781, 365] on input "Start" at bounding box center [779, 366] width 320 height 31
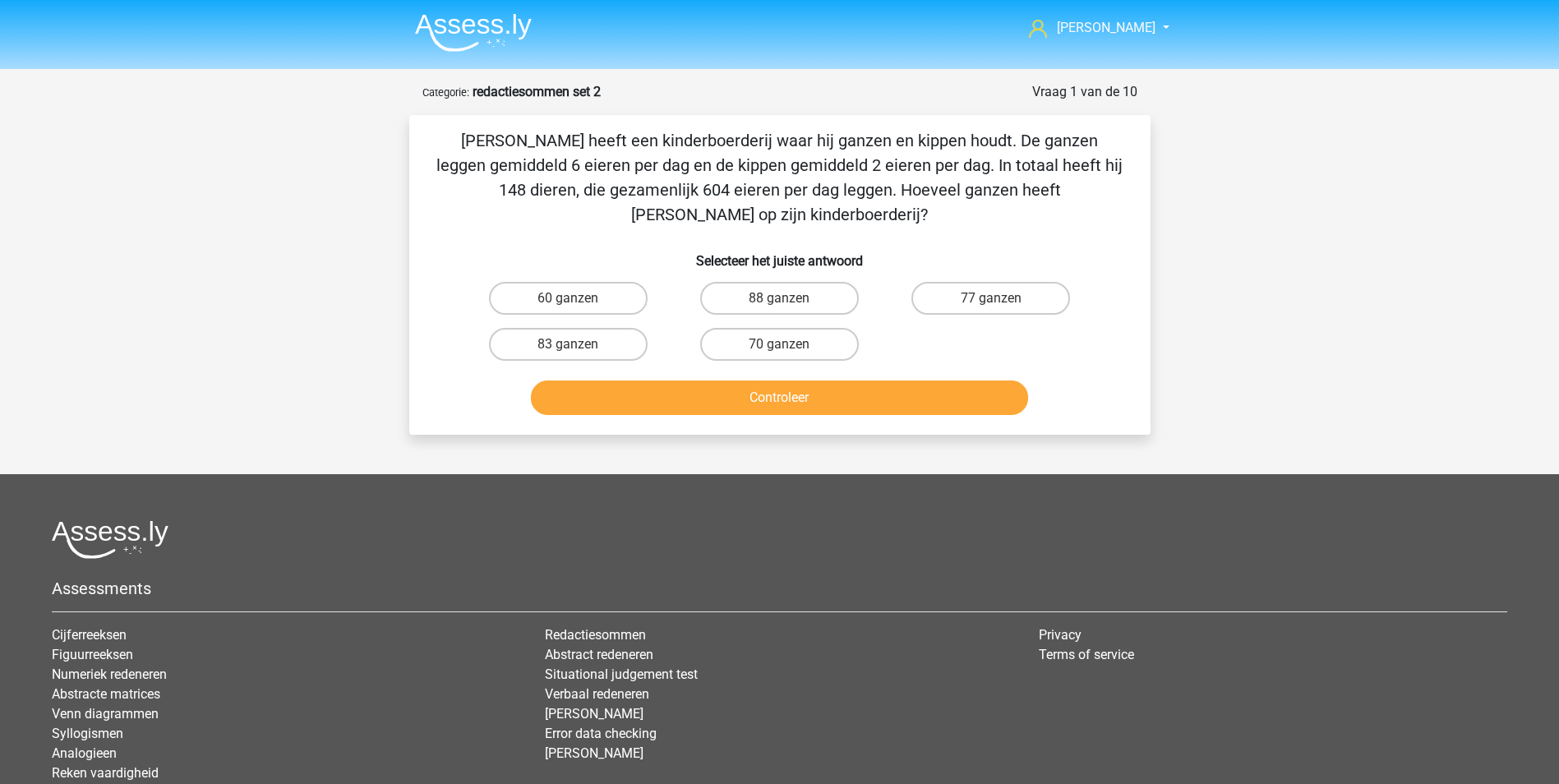
drag, startPoint x: 439, startPoint y: 135, endPoint x: 1120, endPoint y: 201, distance: 684.2
click at [1120, 201] on p "[PERSON_NAME] heeft een kinderboerderij waar hij ganzen en kippen houdt. De gan…" at bounding box center [779, 178] width 689 height 99
copy p "[PERSON_NAME] heeft een kinderboerderij waar hij ganzen en kippen houdt. De gan…"
click at [1240, 238] on div "[PERSON_NAME] [EMAIL_ADDRESS][DOMAIN_NAME] Nederlands English" at bounding box center [779, 453] width 1559 height 907
drag, startPoint x: 618, startPoint y: 175, endPoint x: 562, endPoint y: 175, distance: 56.0
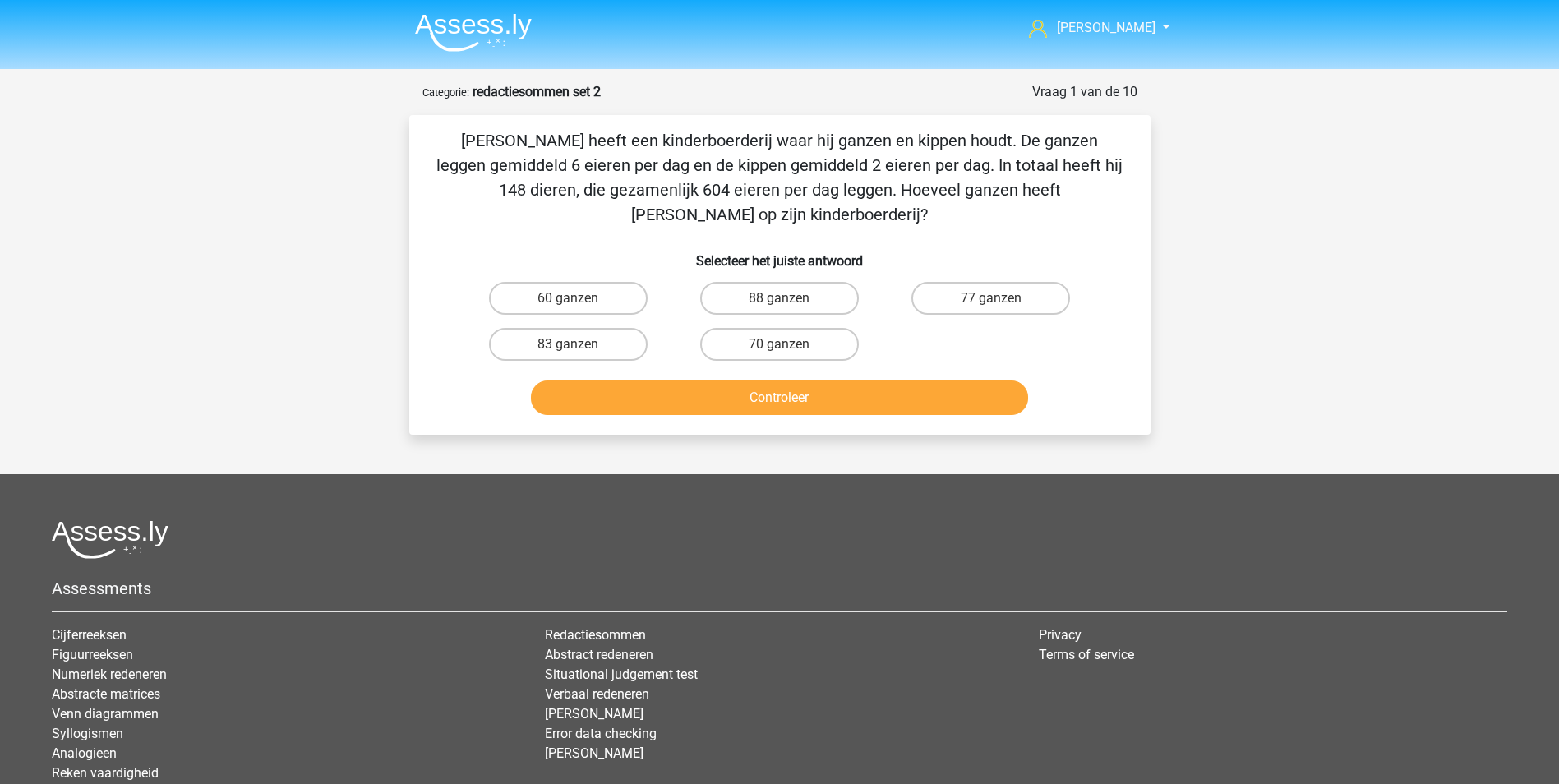
click at [611, 175] on p "[PERSON_NAME] heeft een kinderboerderij waar hij ganzen en kippen houdt. De gan…" at bounding box center [779, 178] width 689 height 99
drag, startPoint x: 437, startPoint y: 137, endPoint x: 1117, endPoint y: 189, distance: 682.0
click at [1117, 189] on p "[PERSON_NAME] heeft een kinderboerderij waar hij ganzen en kippen houdt. De gan…" at bounding box center [779, 178] width 689 height 99
copy p "[PERSON_NAME] heeft een kinderboerderij waar hij ganzen en kippen houdt. De gan…"
click at [979, 282] on label "77 ganzen" at bounding box center [990, 299] width 159 height 33
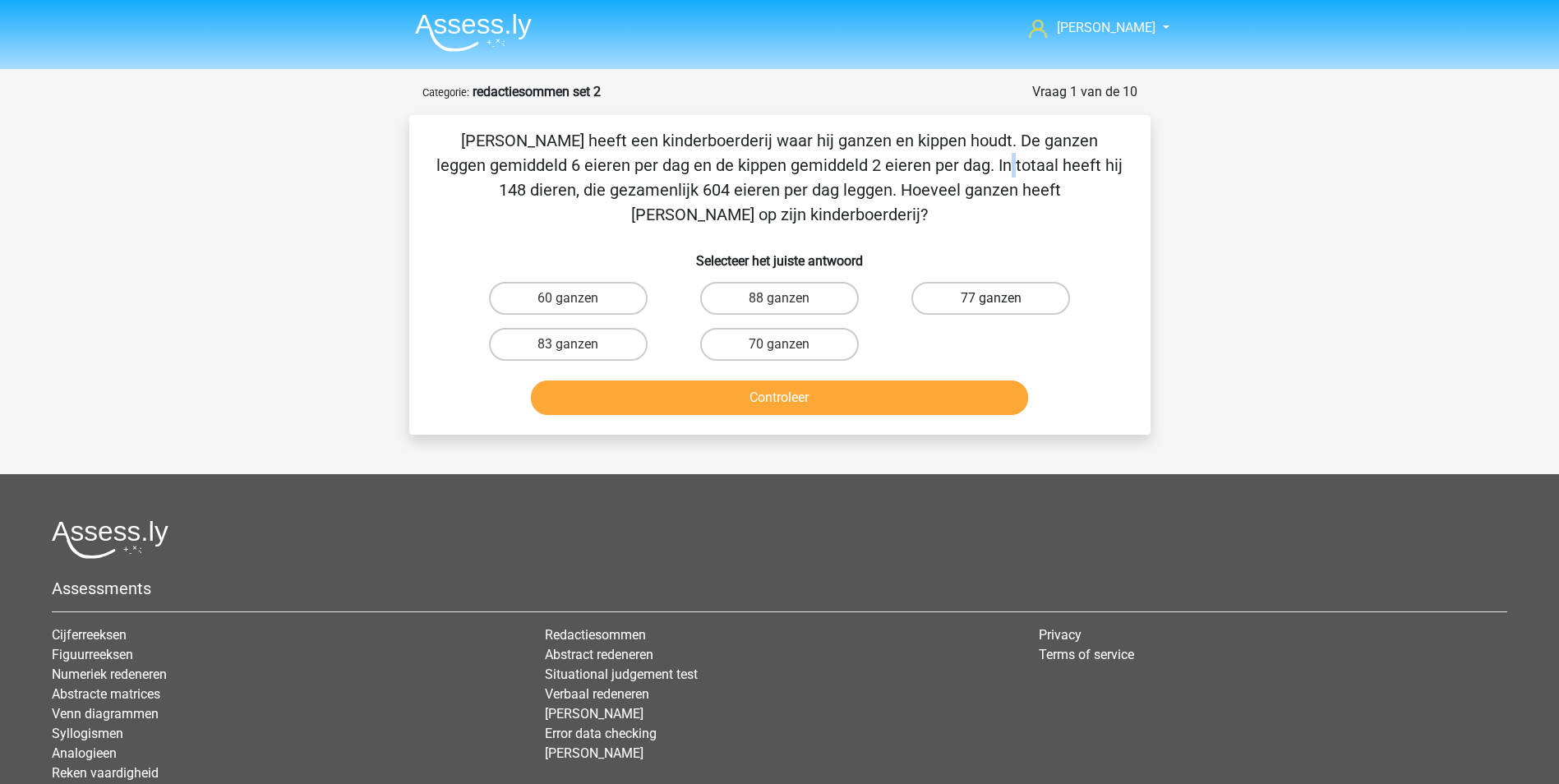
click at [991, 298] on input "77 ganzen" at bounding box center [996, 303] width 10 height 10
radio input "true"
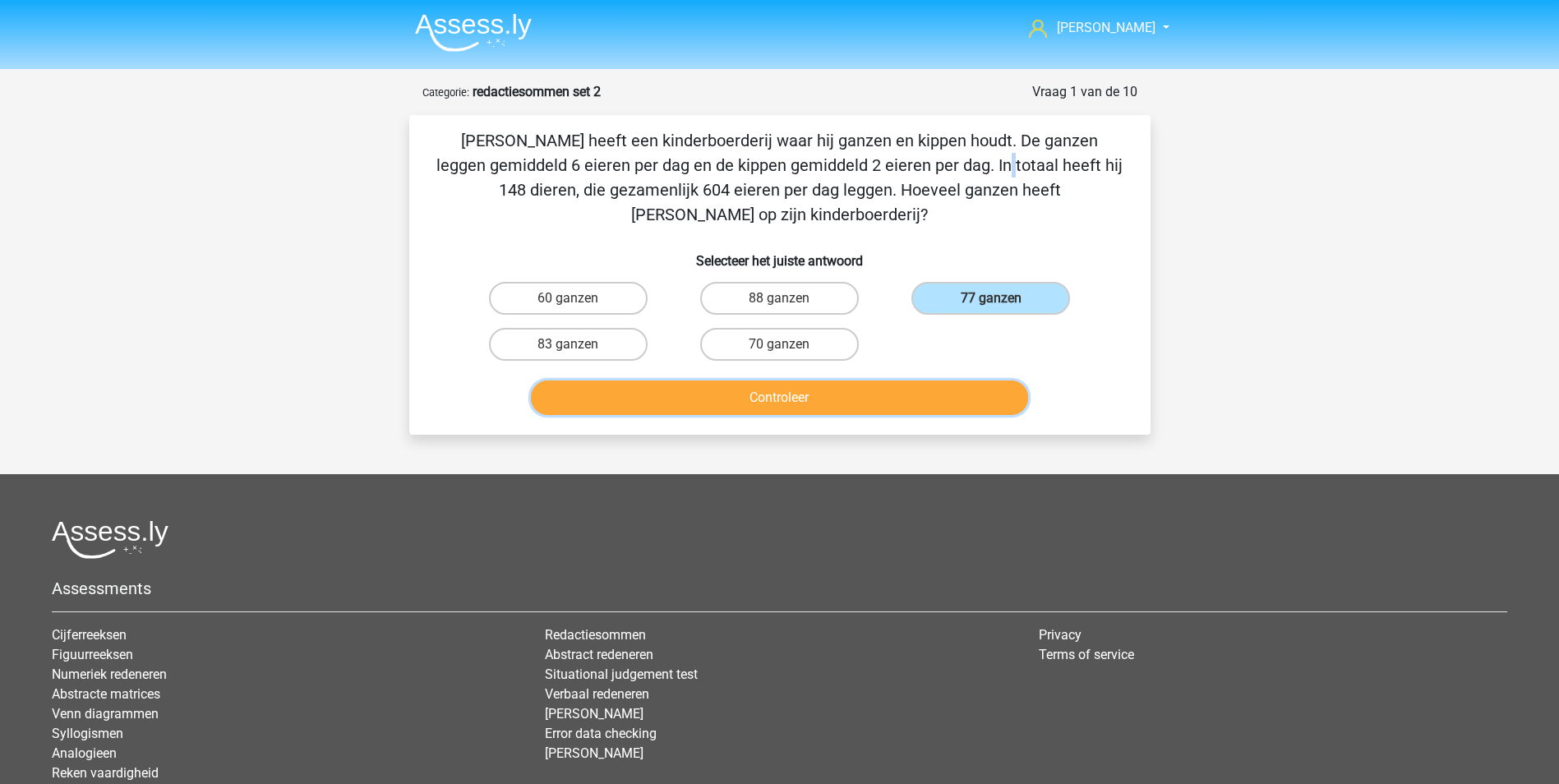
click at [846, 380] on button "Controleer" at bounding box center [779, 398] width 497 height 35
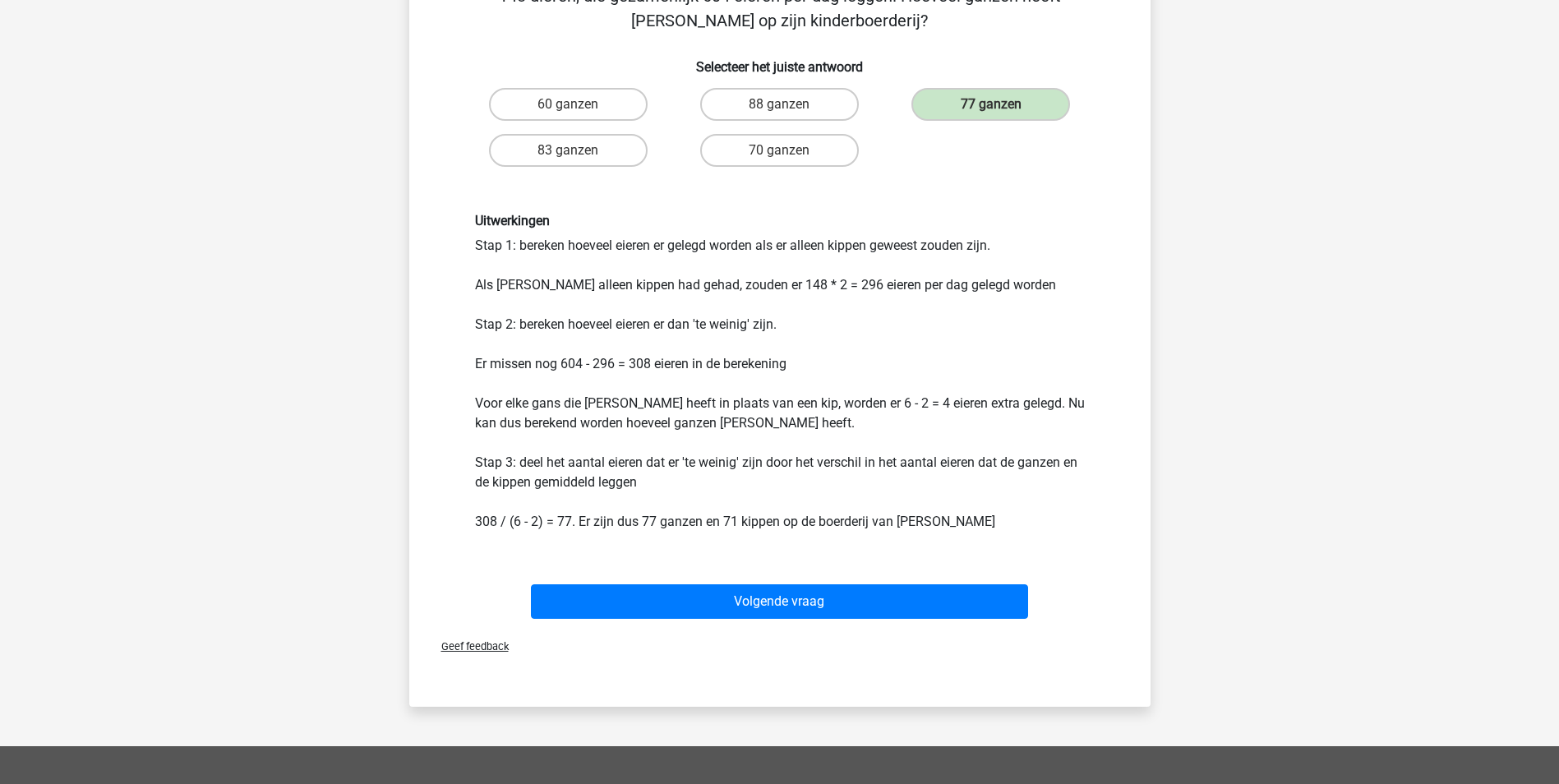
scroll to position [164, 0]
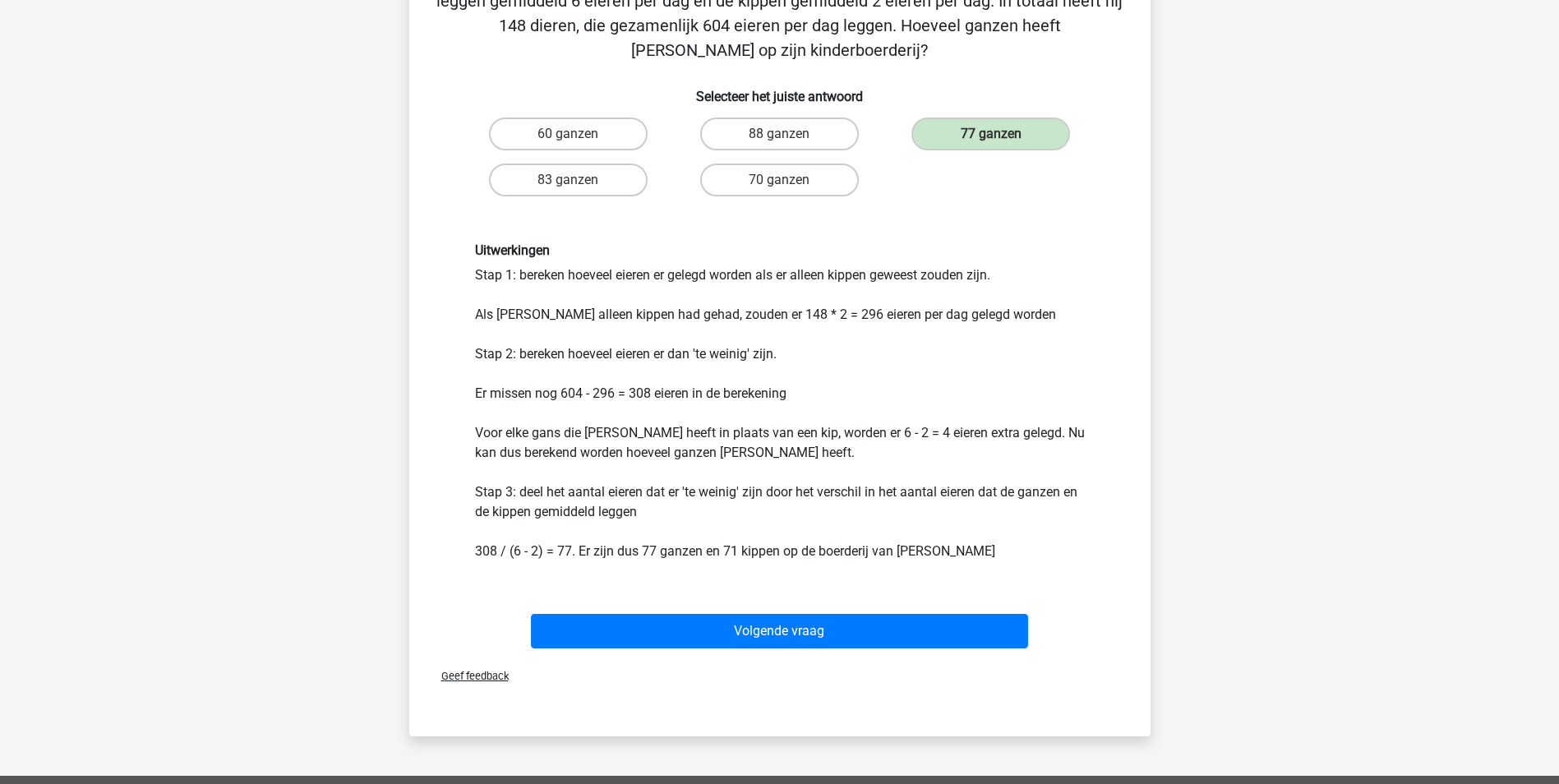
click at [648, 357] on div "Uitwerkingen Stap 1: bereken hoeveel eieren er gelegd worden als er alleen kipp…" at bounding box center [780, 401] width 634 height 318
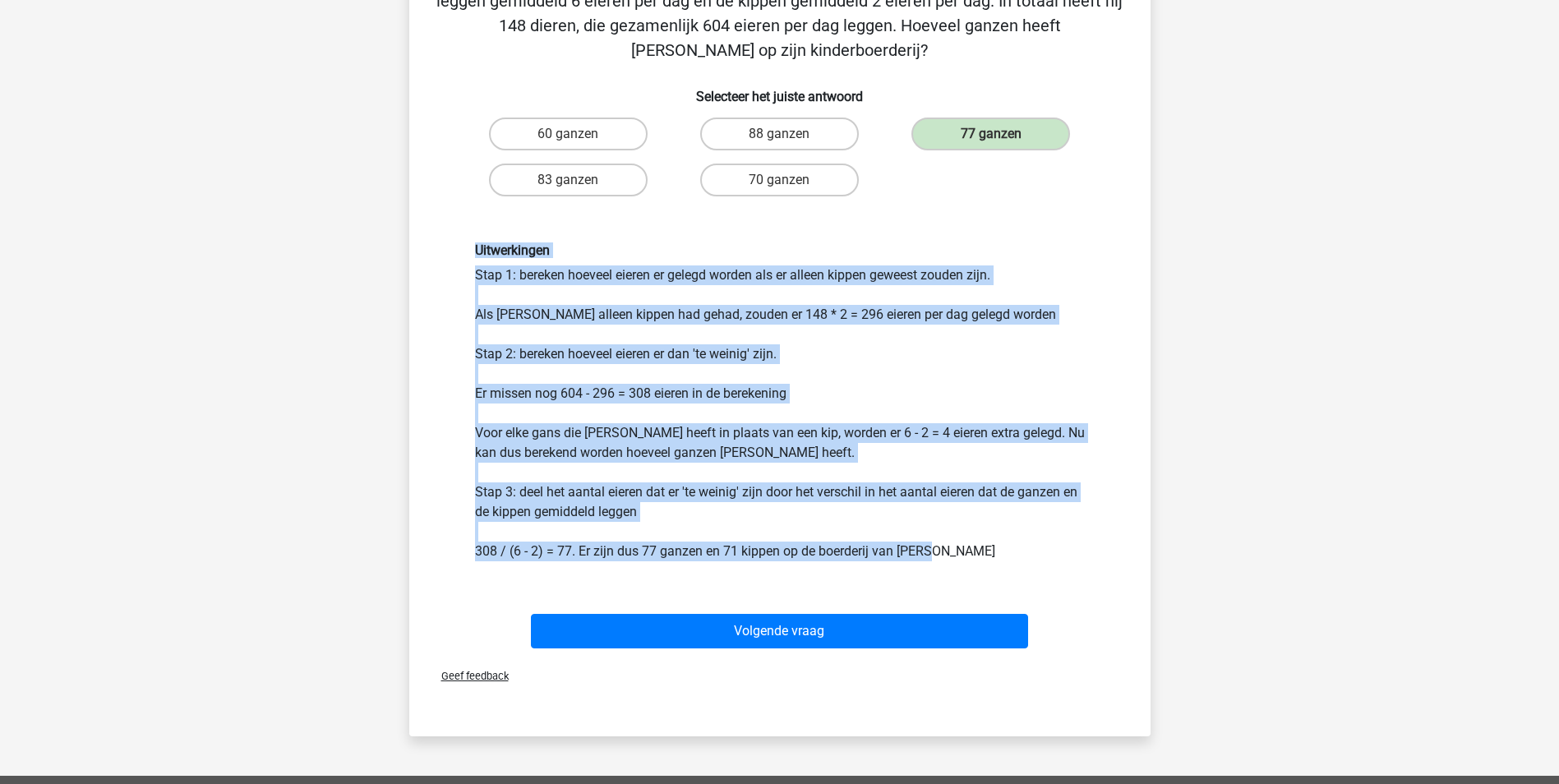
drag, startPoint x: 468, startPoint y: 225, endPoint x: 943, endPoint y: 521, distance: 559.7
click at [943, 521] on div "Uitwerkingen Stap 1: bereken hoeveel eieren er gelegd worden als er alleen kipp…" at bounding box center [780, 401] width 634 height 318
copy div "Uitwerkingen Stap 1: bereken hoeveel eieren er gelegd worden als er alleen kipp…"
click at [989, 547] on div "Uitwerkingen Stap 1: bereken hoeveel eieren er gelegd worden als er alleen kipp…" at bounding box center [779, 401] width 689 height 397
click at [1001, 484] on div "Uitwerkingen Stap 1: bereken hoeveel eieren er gelegd worden als er alleen kipp…" at bounding box center [780, 401] width 634 height 318
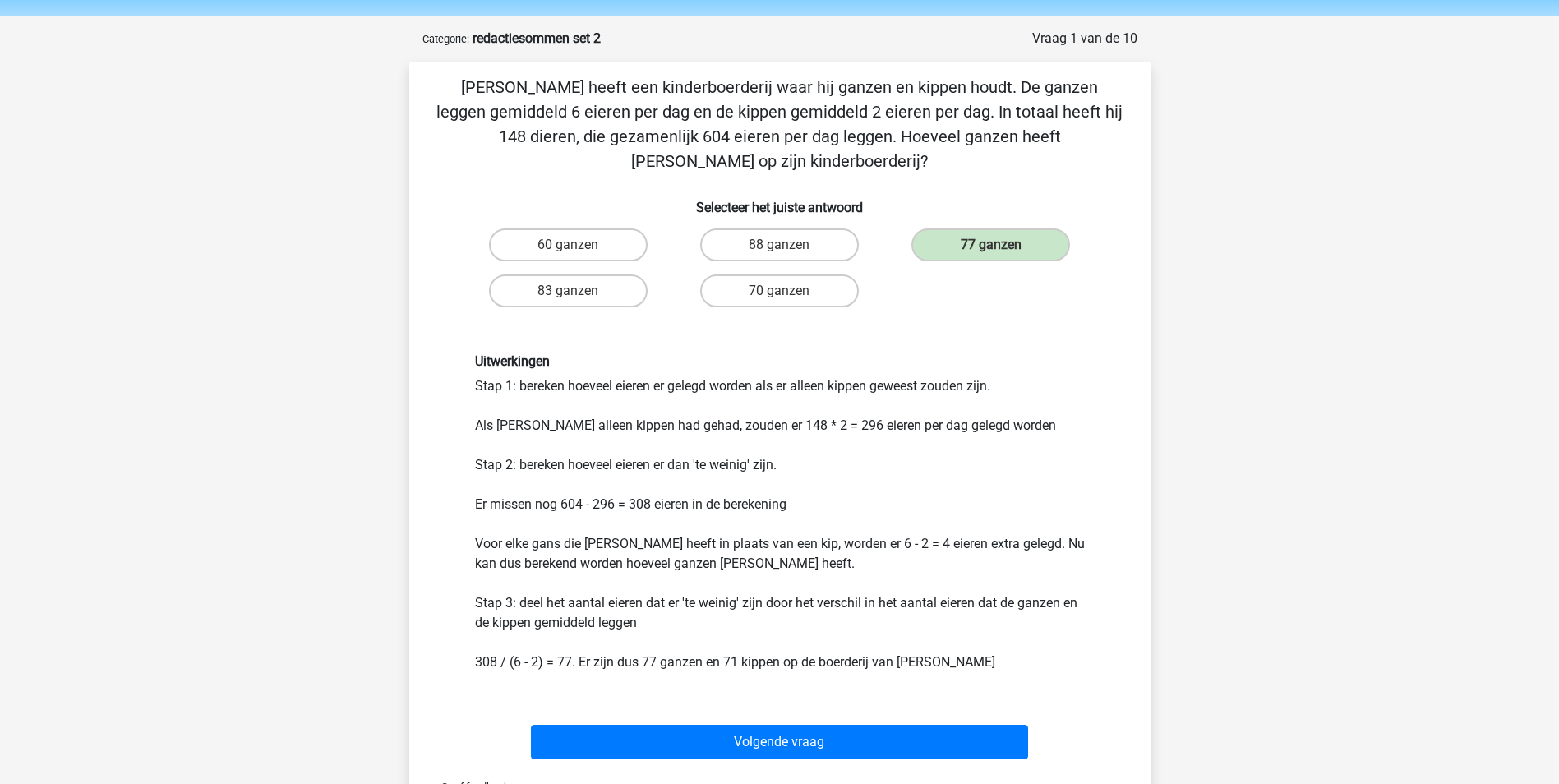
scroll to position [82, 0]
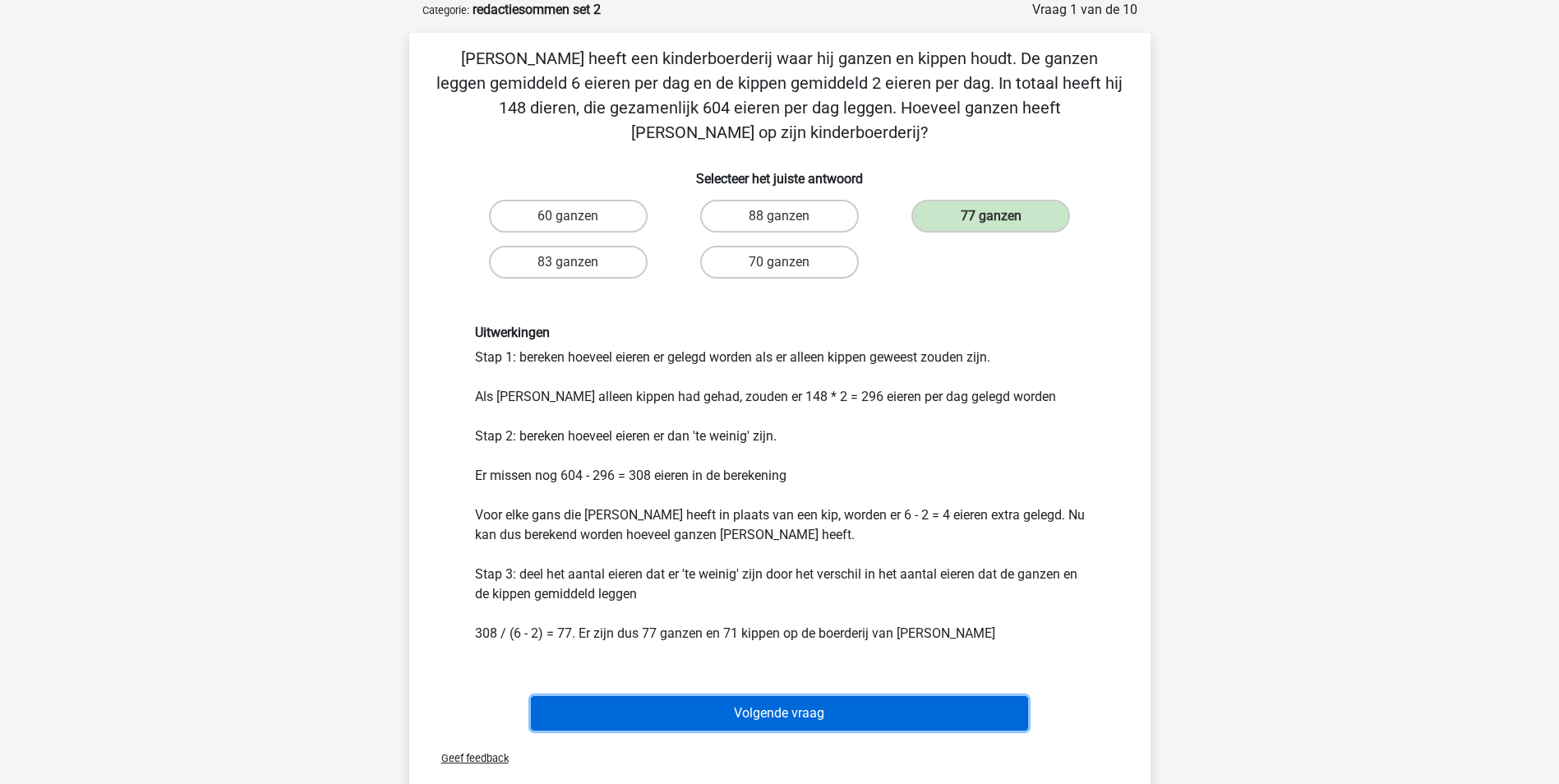
click at [784, 695] on button "Volgende vraag" at bounding box center [779, 713] width 497 height 35
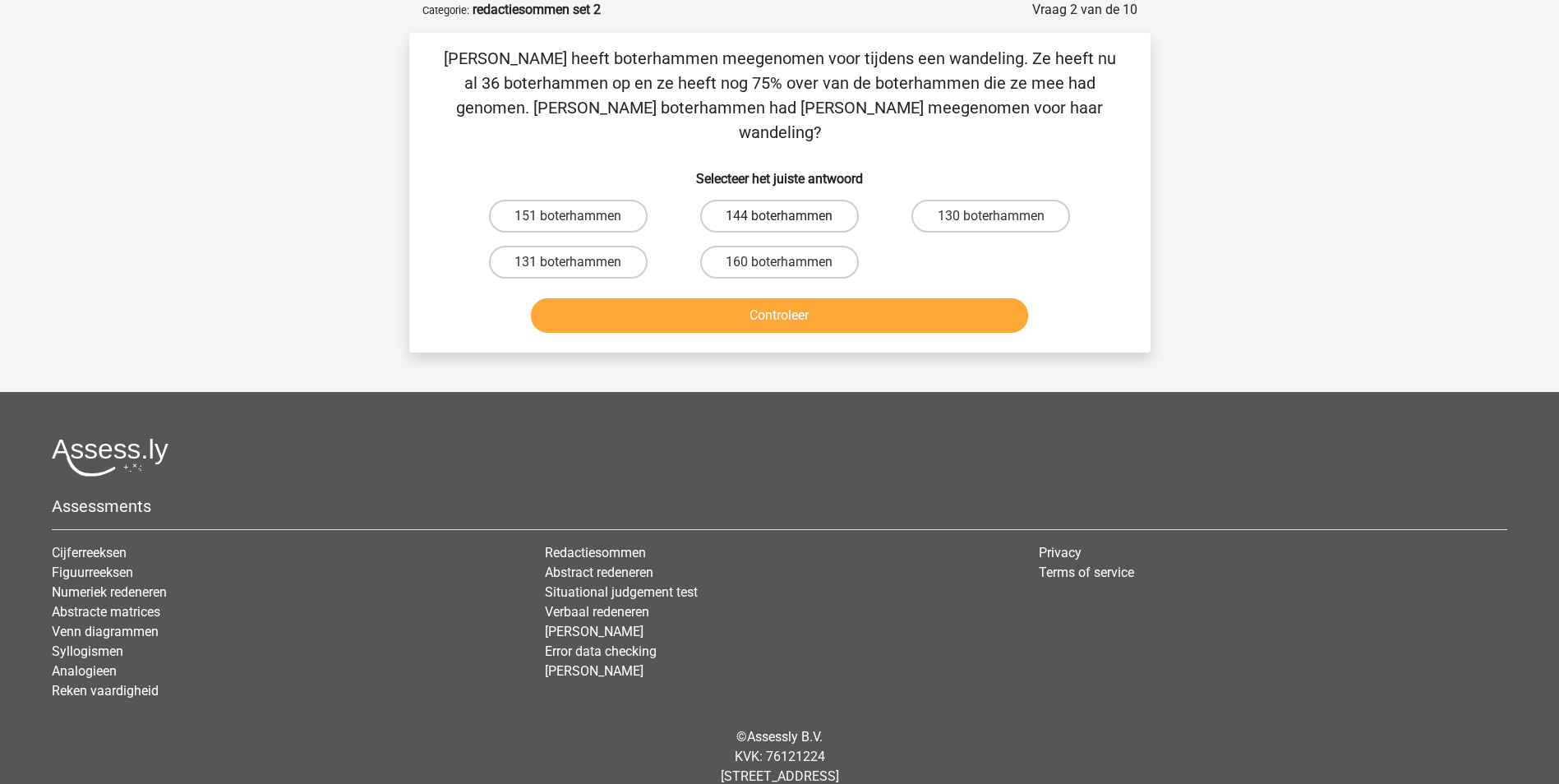
click at [796, 200] on label "144 boterhammen" at bounding box center [779, 216] width 159 height 33
click at [789, 216] on input "144 boterhammen" at bounding box center [784, 221] width 10 height 10
radio input "true"
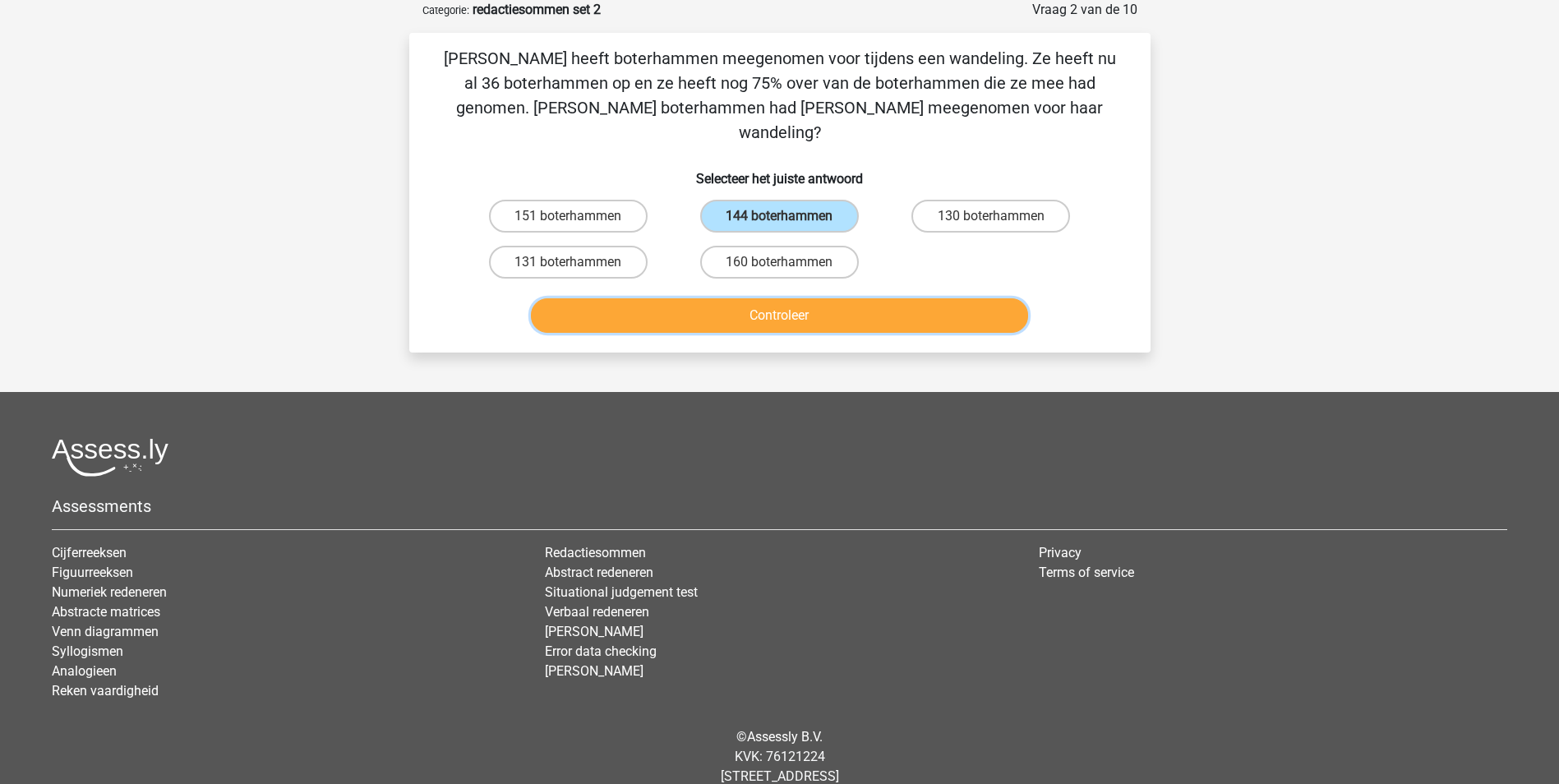
click at [830, 298] on button "Controleer" at bounding box center [779, 315] width 497 height 35
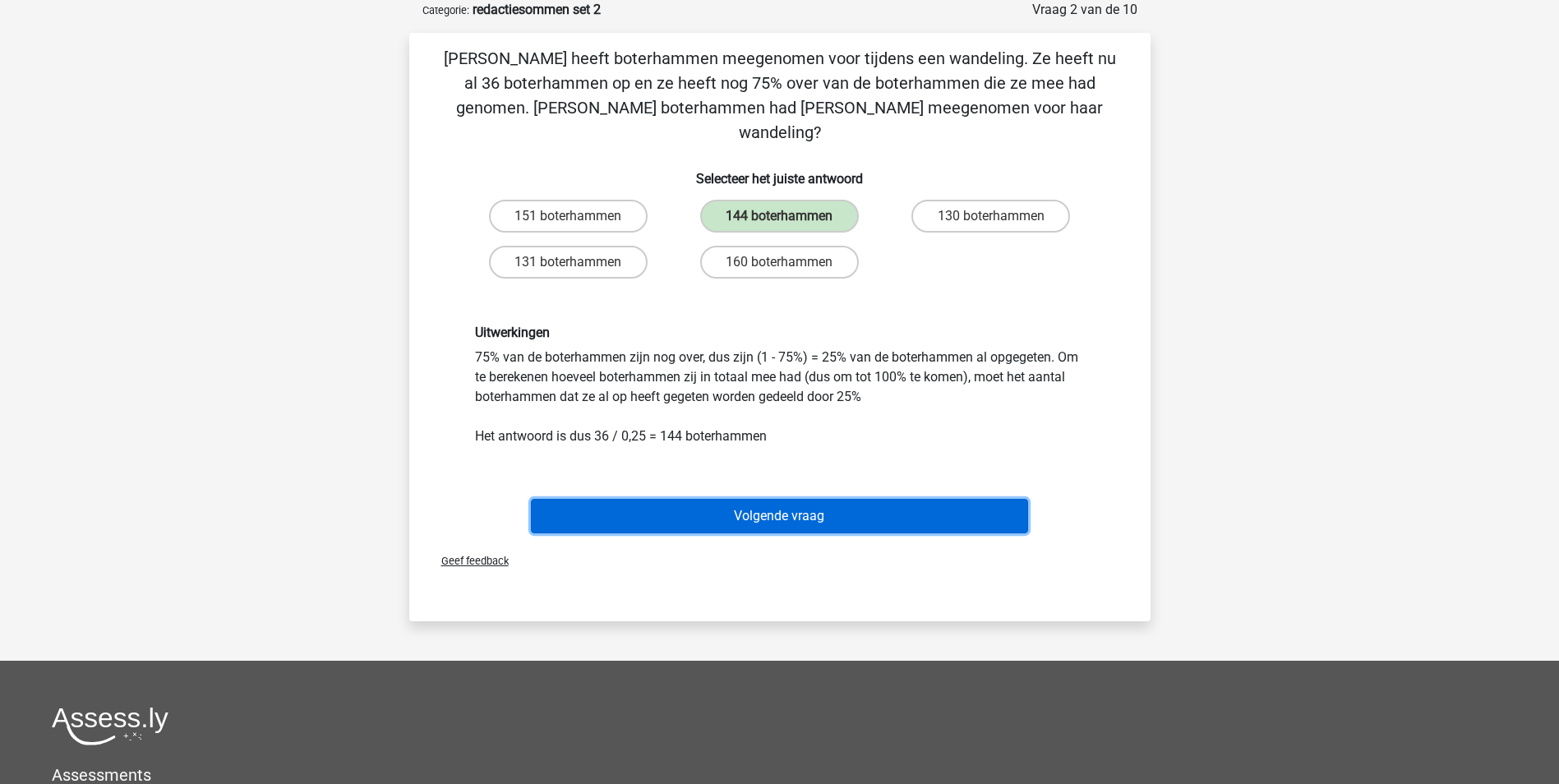
click at [864, 498] on button "Volgende vraag" at bounding box center [779, 516] width 497 height 35
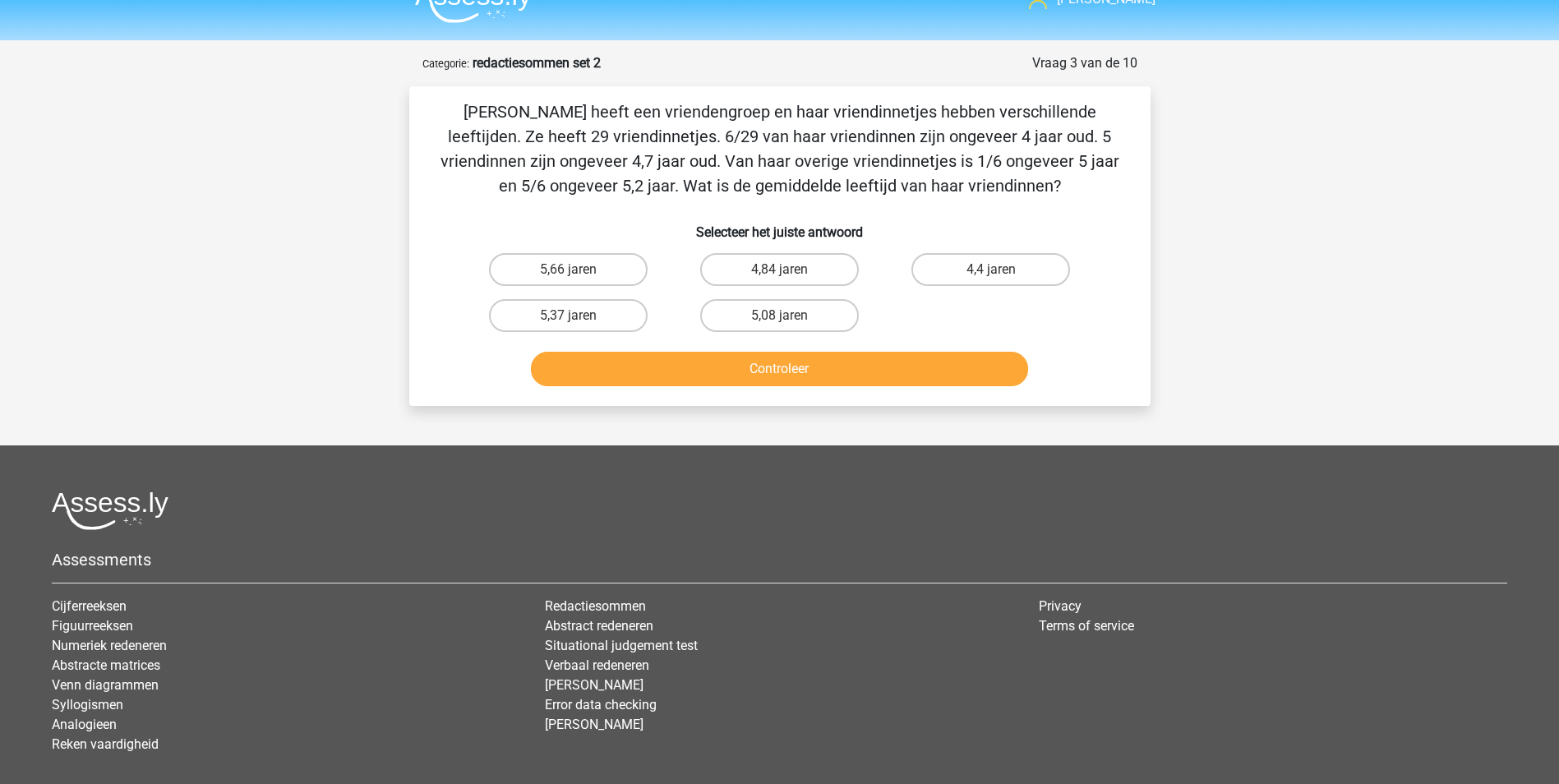
scroll to position [0, 0]
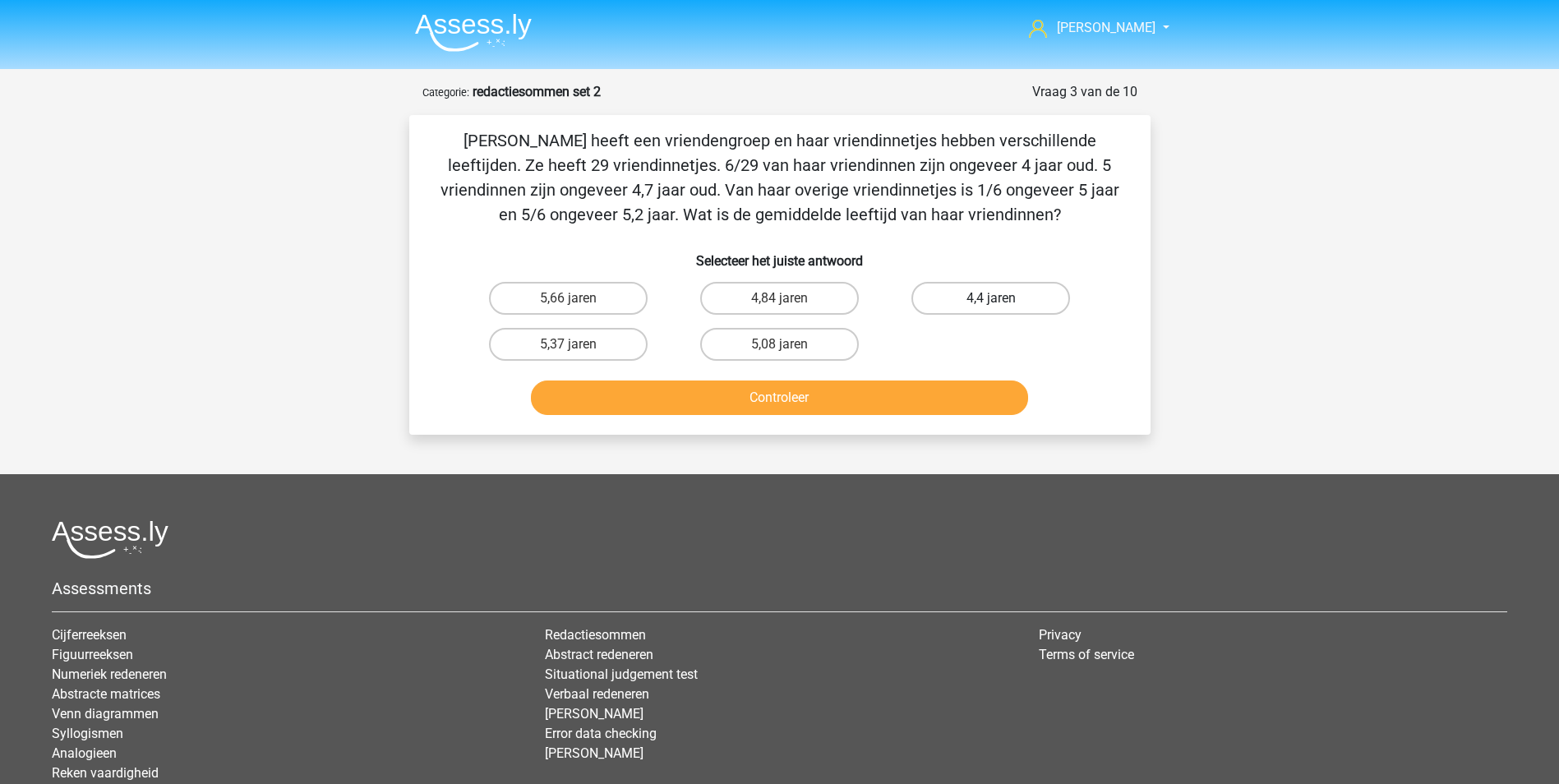
click at [1010, 295] on label "4,4 jaren" at bounding box center [990, 299] width 159 height 33
click at [1001, 298] on input "4,4 jaren" at bounding box center [996, 303] width 10 height 10
radio input "true"
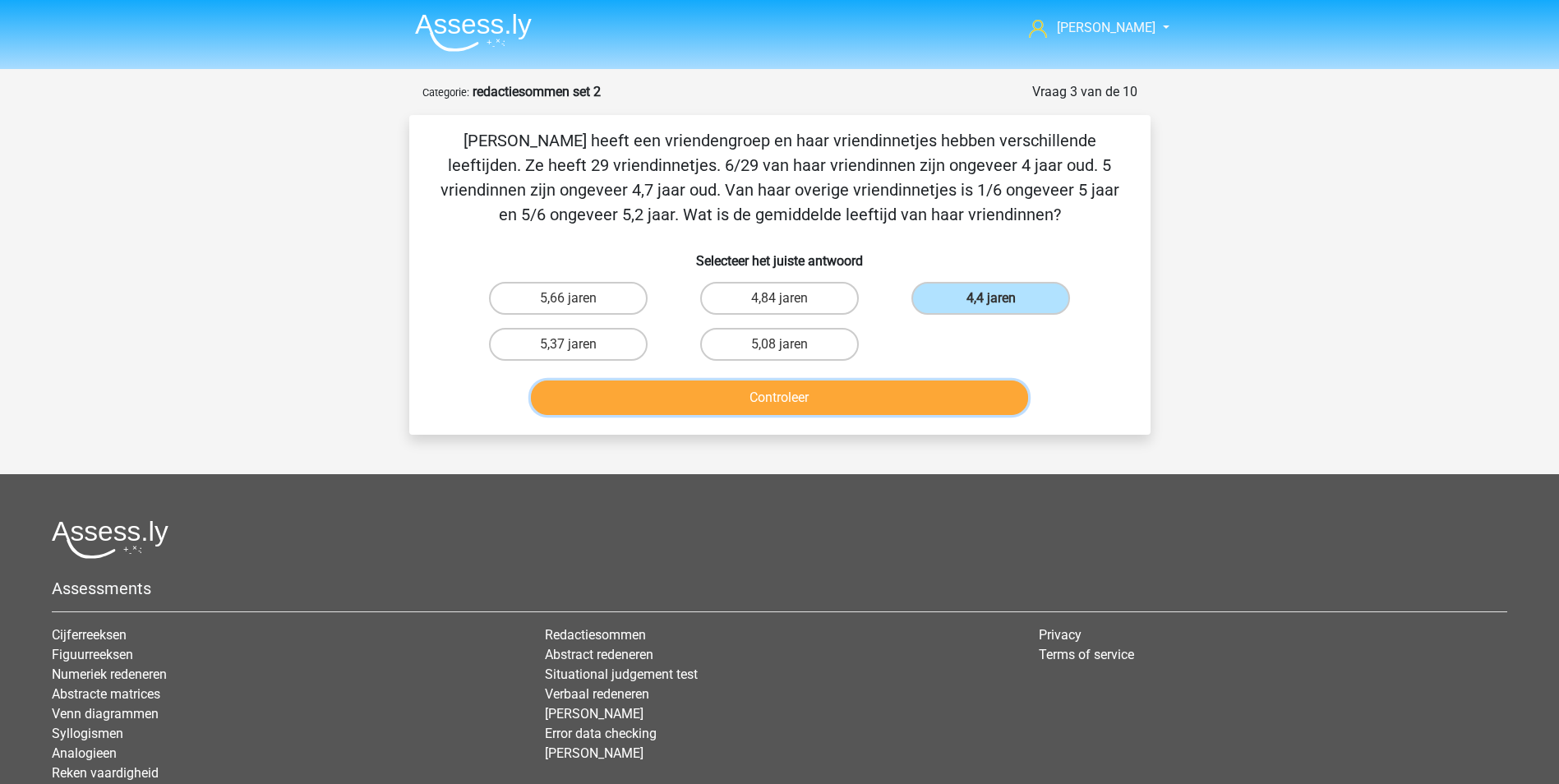
click at [815, 395] on button "Controleer" at bounding box center [779, 398] width 497 height 35
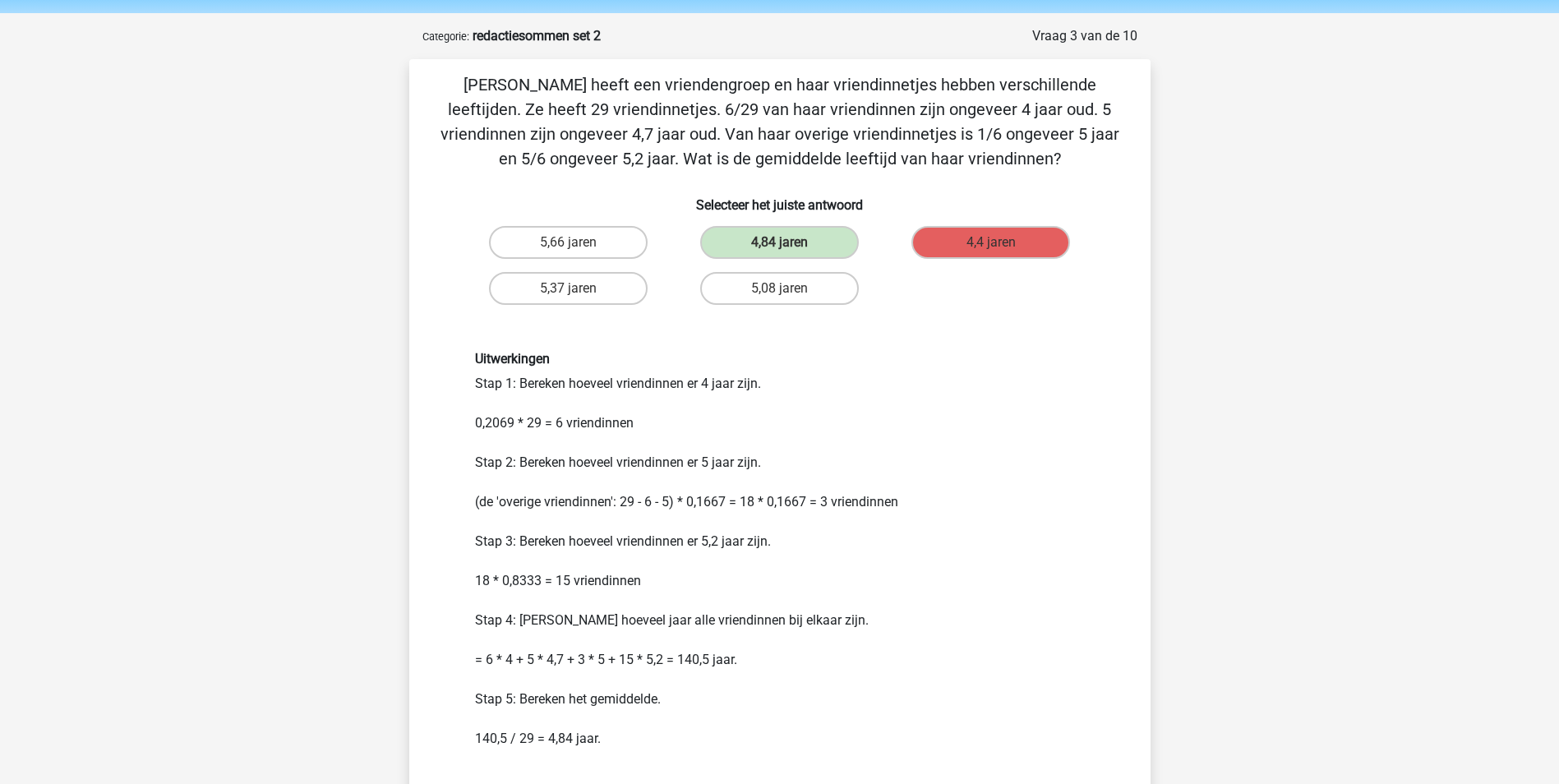
scroll to position [82, 0]
